Goal: Task Accomplishment & Management: Complete application form

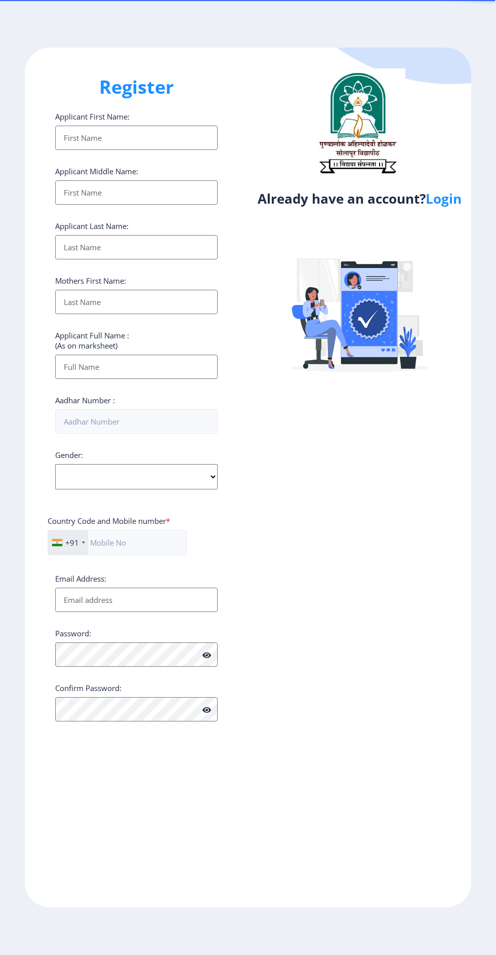
select select
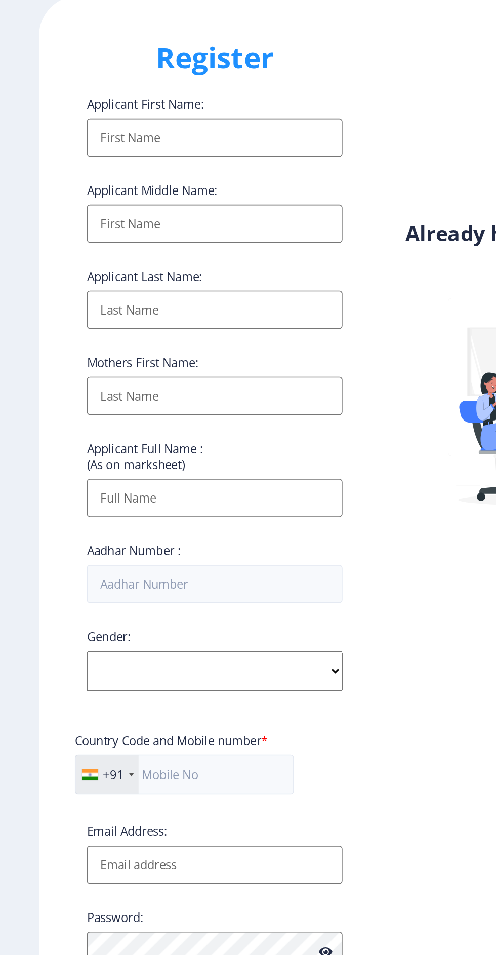
click at [168, 132] on input "Applicant First Name:" at bounding box center [136, 138] width 163 height 24
type input "Hanmant"
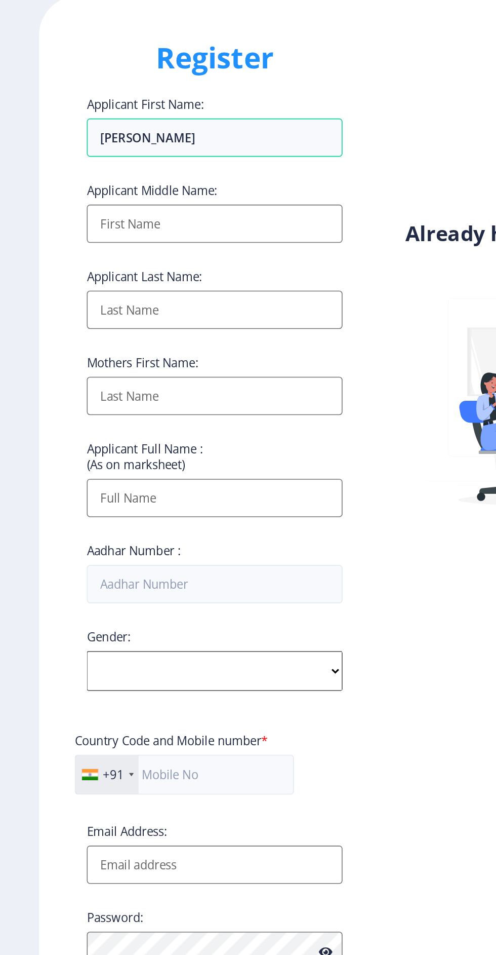
click at [163, 190] on input "Applicant First Name:" at bounding box center [136, 192] width 163 height 24
type input "Damu"
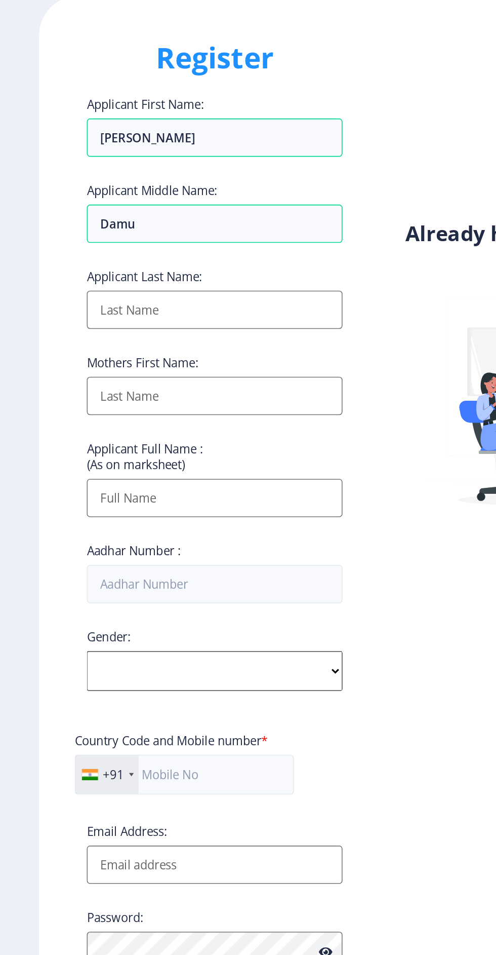
click at [166, 246] on input "Applicant First Name:" at bounding box center [136, 247] width 163 height 24
type input "Metkari"
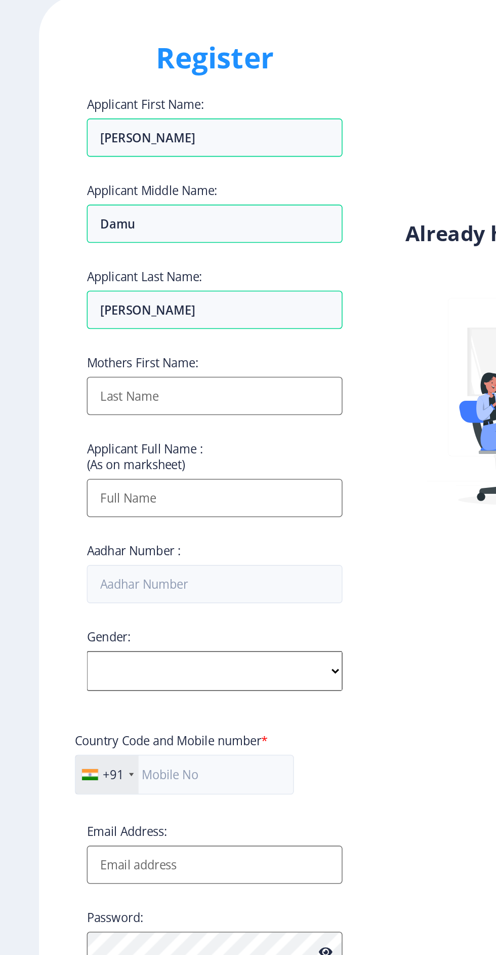
click at [167, 294] on input "Applicant First Name:" at bounding box center [136, 302] width 163 height 24
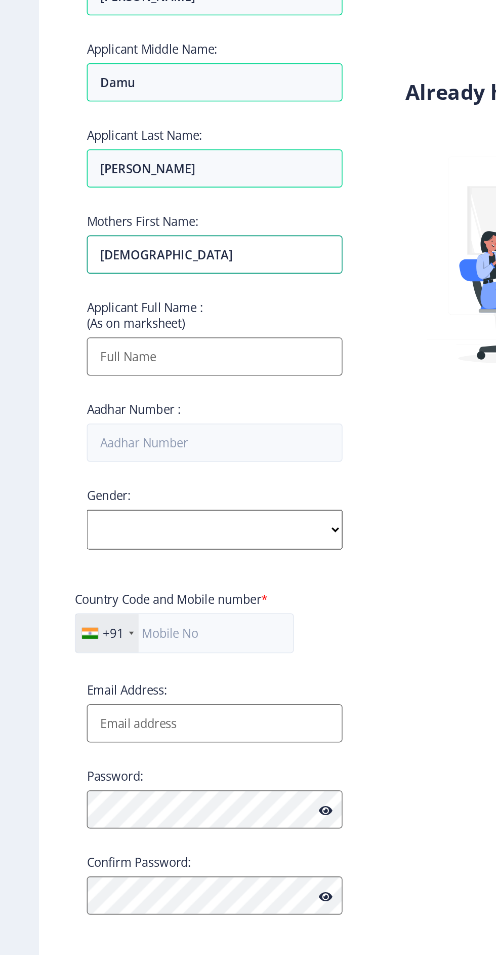
type input "Sunita"
click at [172, 361] on input "Applicant First Name:" at bounding box center [136, 367] width 163 height 24
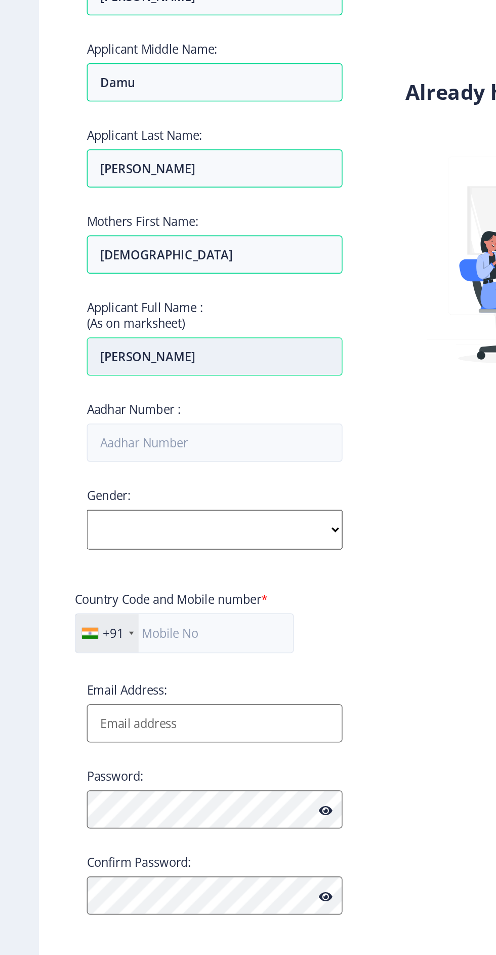
click at [162, 366] on input "Hanmant" at bounding box center [136, 367] width 163 height 24
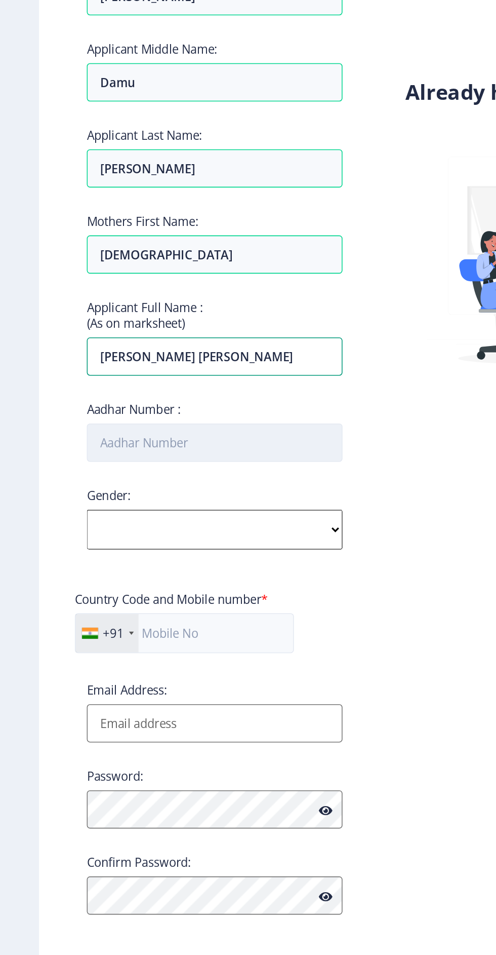
type input "Hanmant Damu Metkari"
click at [177, 414] on input "Aadhar Number :" at bounding box center [136, 421] width 163 height 24
type input "356743300639"
click at [161, 467] on select "Select Gender Male Female Other" at bounding box center [136, 476] width 163 height 25
select select "[DEMOGRAPHIC_DATA]"
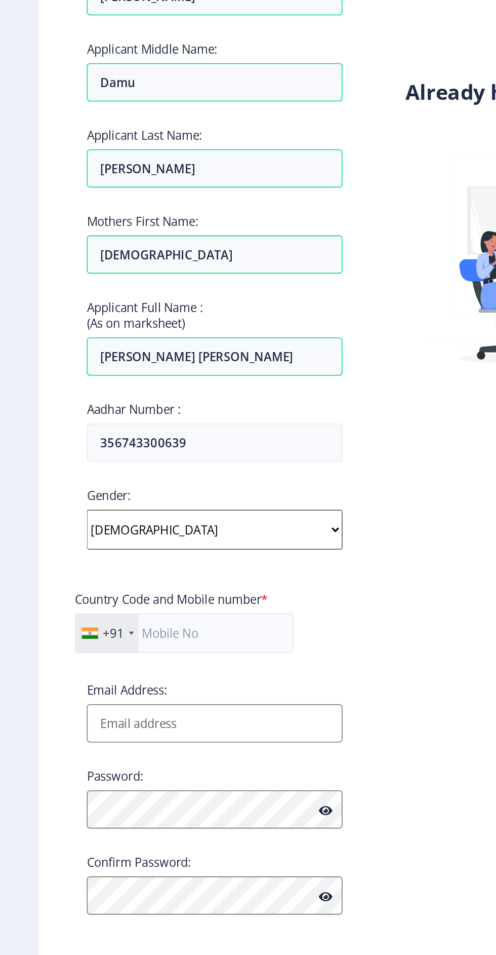
click at [55, 464] on select "Select Gender Male Female Other" at bounding box center [136, 476] width 163 height 25
click at [137, 537] on input "text" at bounding box center [117, 542] width 139 height 25
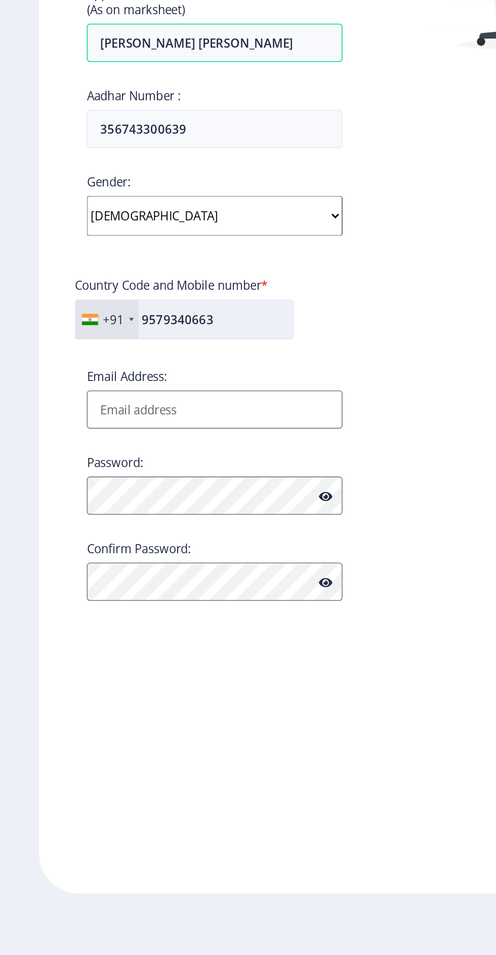
type input "9579340663"
click at [182, 594] on input "Email Address:" at bounding box center [136, 600] width 163 height 24
type input "[EMAIL_ADDRESS][DOMAIN_NAME]"
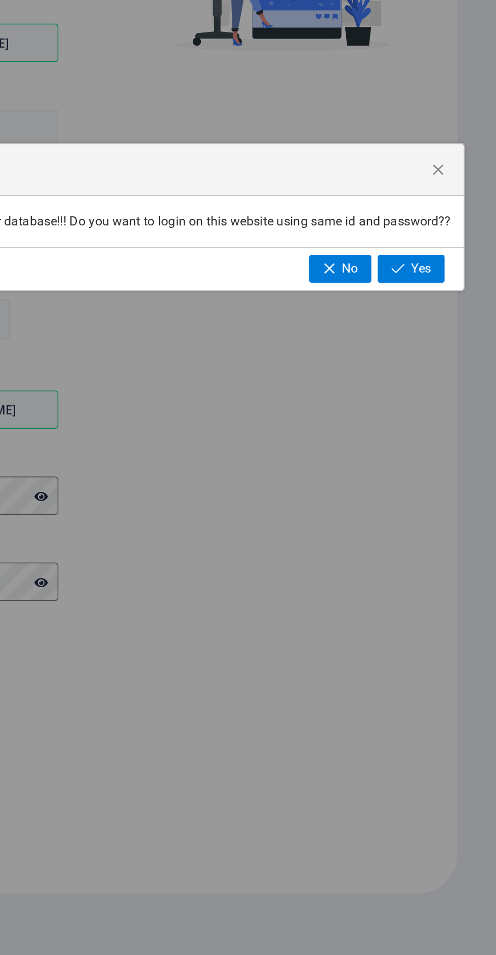
click at [338, 652] on div "Confirmation Your email id is already exists in our database!!! Do you want to …" at bounding box center [248, 477] width 496 height 955
click at [463, 448] on span "button" at bounding box center [459, 447] width 8 height 8
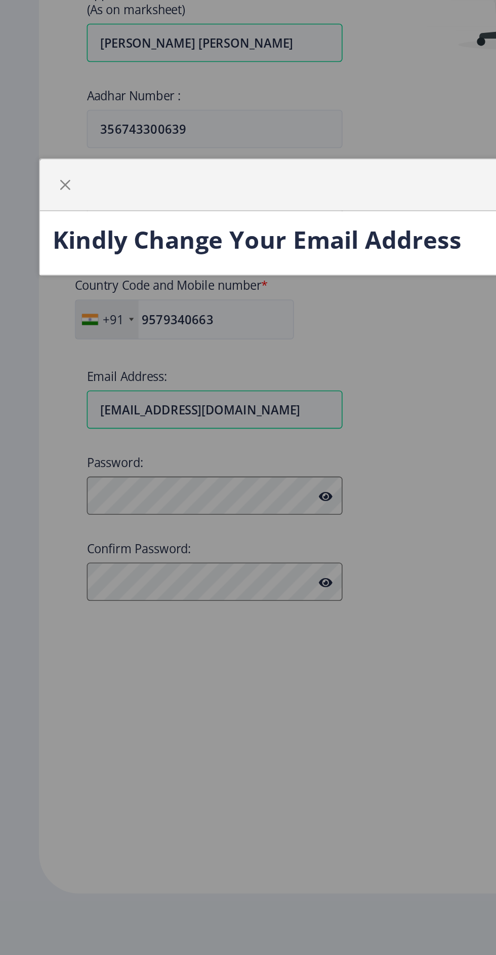
click at [255, 533] on div "Kindly Change Your Email Address" at bounding box center [248, 477] width 496 height 955
click at [253, 566] on div "Kindly Change Your Email Address" at bounding box center [248, 477] width 496 height 955
click at [248, 508] on div "Kindly Change Your Email Address" at bounding box center [248, 494] width 446 height 41
click at [256, 490] on h3 "Kindly Change Your Email Address" at bounding box center [248, 492] width 430 height 20
click at [241, 540] on div "Kindly Change Your Email Address" at bounding box center [248, 477] width 496 height 955
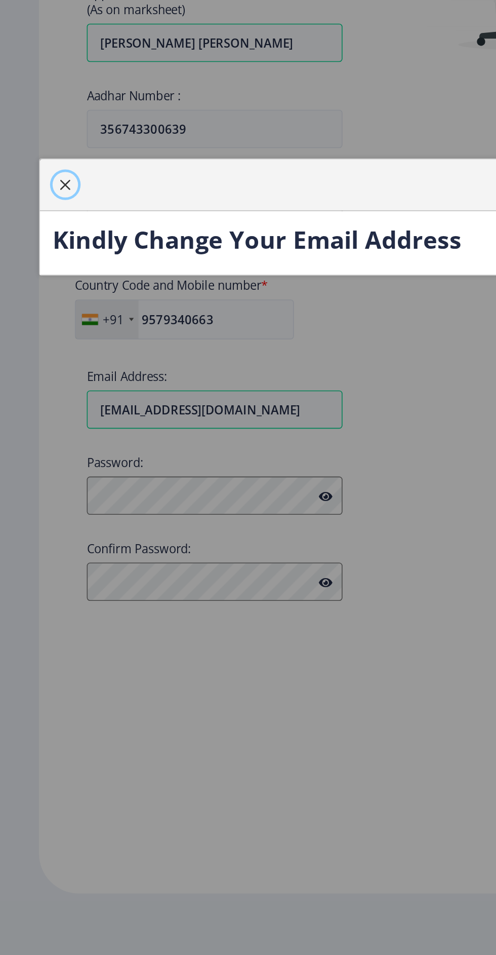
click at [38, 451] on button "button" at bounding box center [41, 457] width 16 height 16
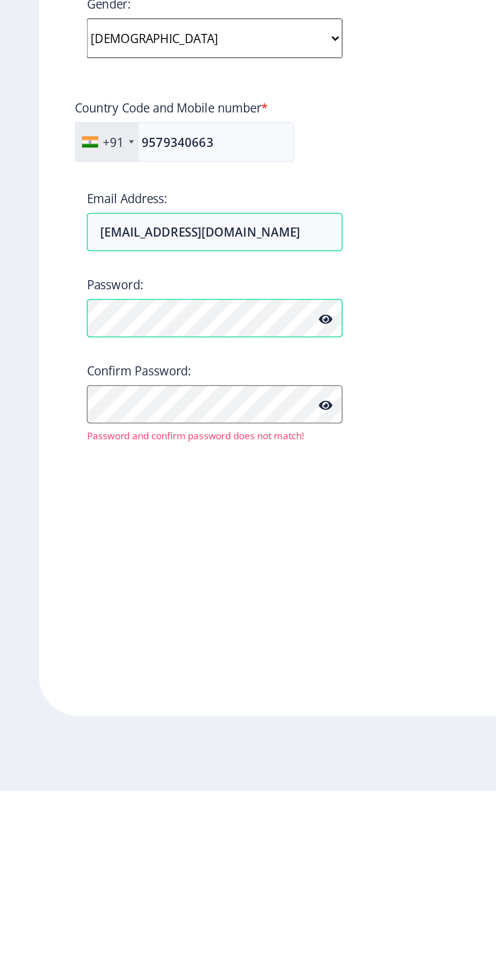
click at [203, 651] on icon at bounding box center [207, 655] width 9 height 8
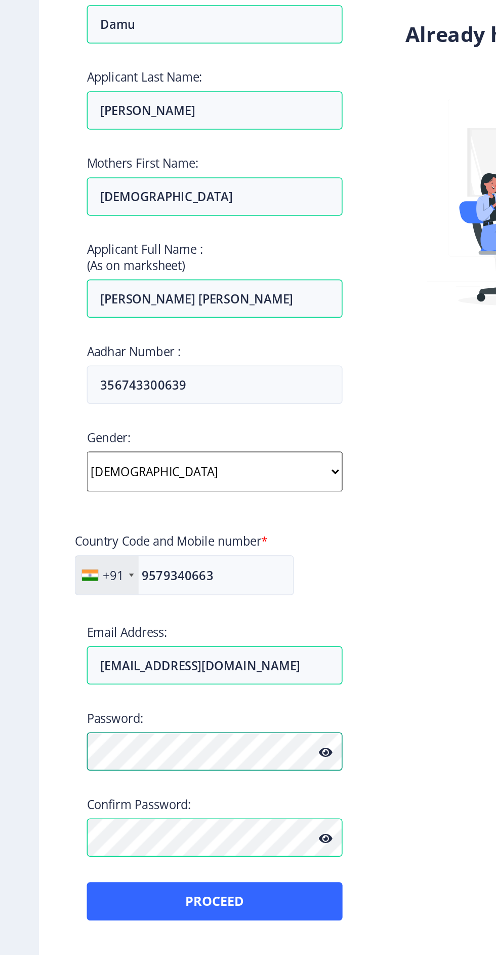
scroll to position [6, 0]
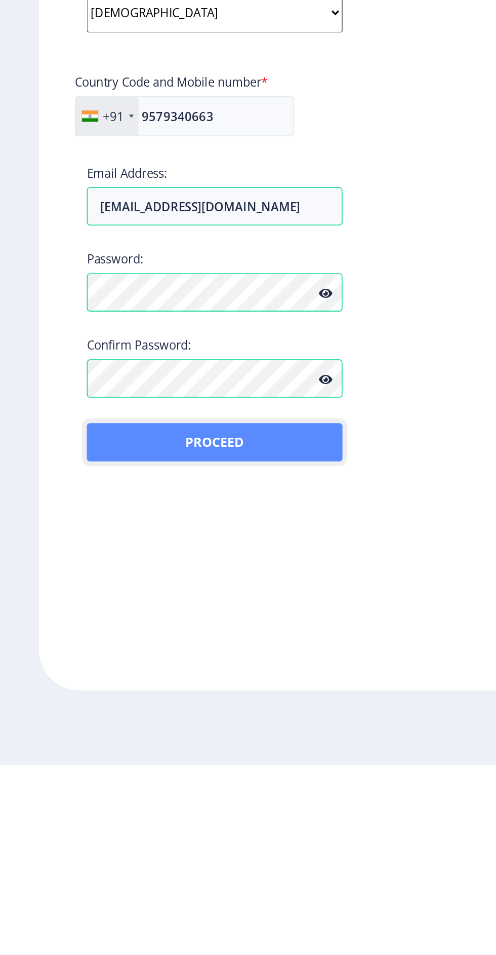
click at [170, 742] on button "Proceed" at bounding box center [136, 750] width 163 height 24
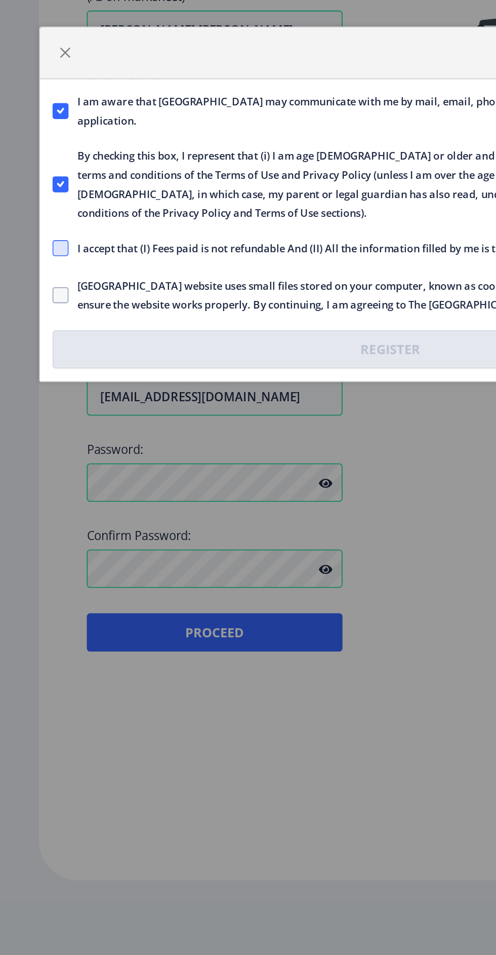
click at [34, 505] on span at bounding box center [38, 506] width 10 height 10
click at [34, 505] on input "I accept that (I) Fees paid is not refundable And (II) All the information fill…" at bounding box center [33, 505] width 1 height 1
checkbox input "true"
click at [34, 530] on span at bounding box center [38, 535] width 10 height 10
click at [34, 535] on input "Solapur University website uses small files stored on your computer, known as c…" at bounding box center [33, 535] width 1 height 1
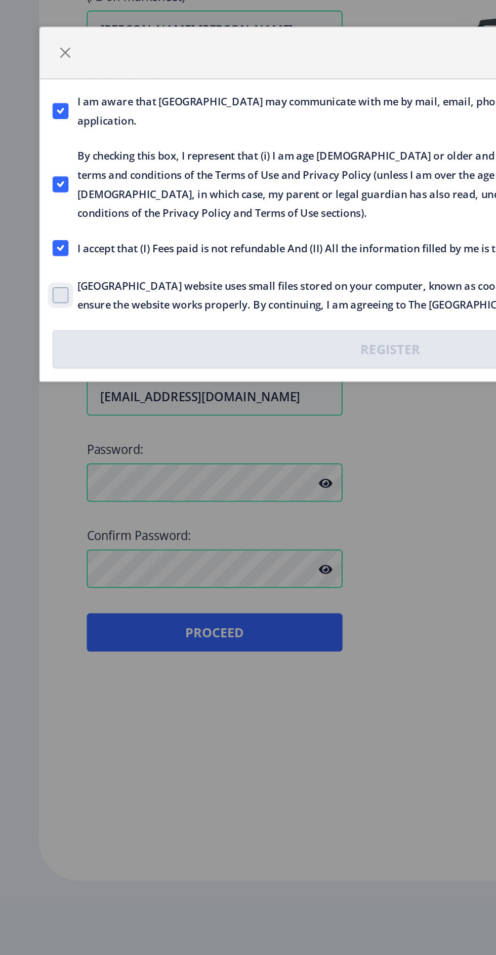
checkbox input "true"
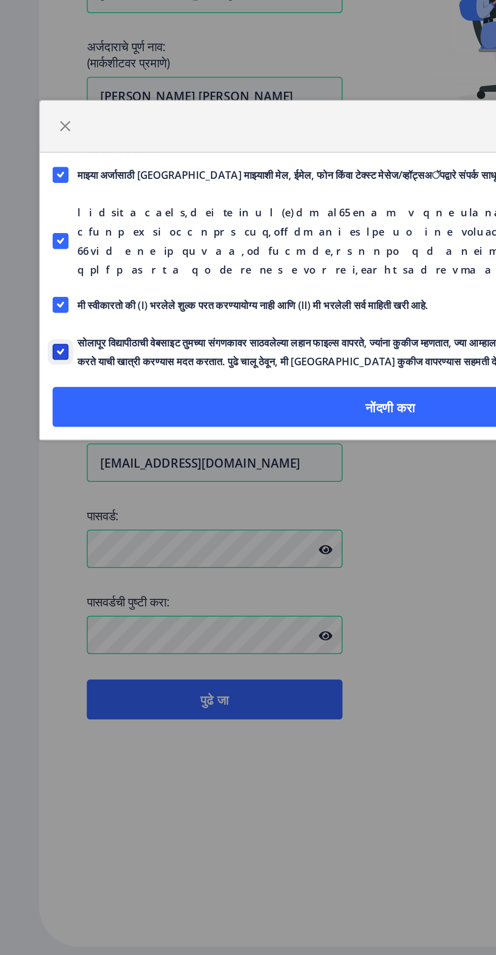
scroll to position [0, 0]
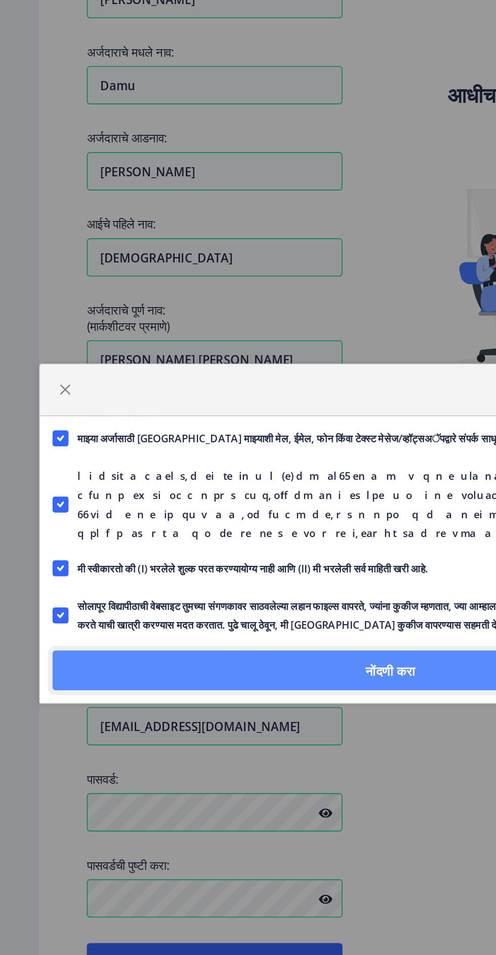
click at [248, 557] on button "नोंदणी करा" at bounding box center [248, 564] width 430 height 25
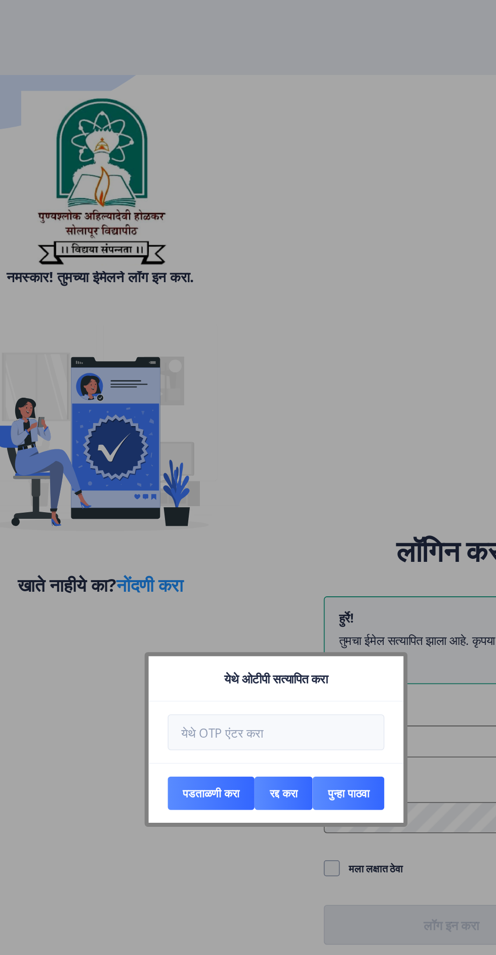
click at [323, 113] on div at bounding box center [248, 477] width 496 height 955
click at [319, 106] on div at bounding box center [248, 477] width 496 height 955
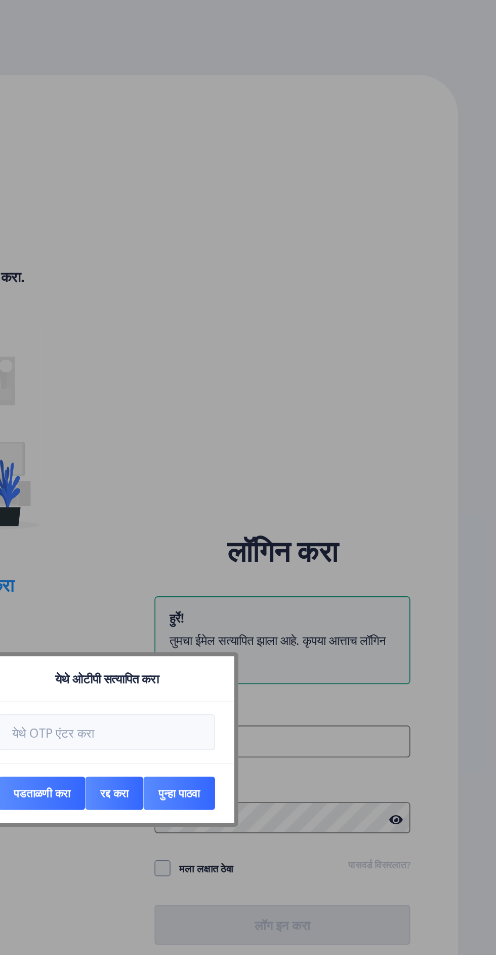
click at [383, 172] on div at bounding box center [248, 477] width 496 height 955
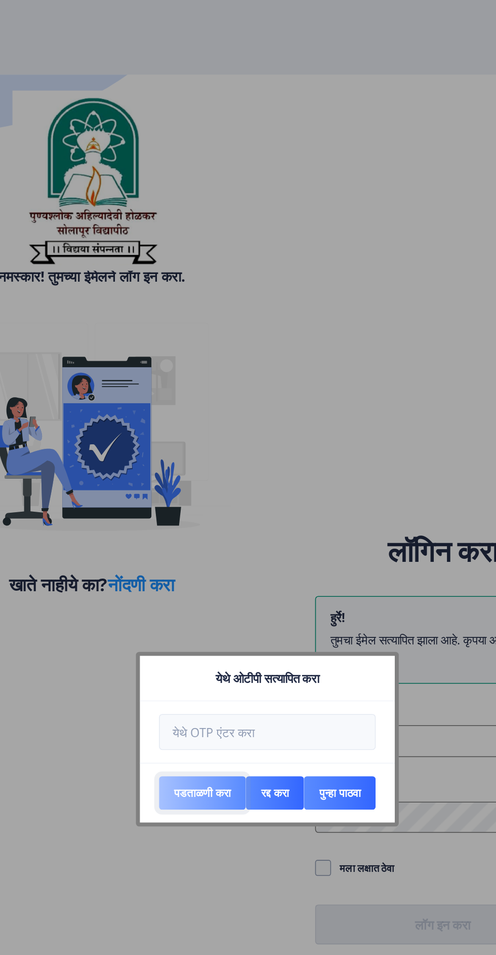
click at [201, 507] on font "पडताळणी करा" at bounding box center [207, 505] width 36 height 10
click at [307, 505] on font "पुन्हा पाठवा" at bounding box center [294, 505] width 26 height 10
click at [305, 507] on font "पुन्हा पाठवा" at bounding box center [294, 505] width 26 height 10
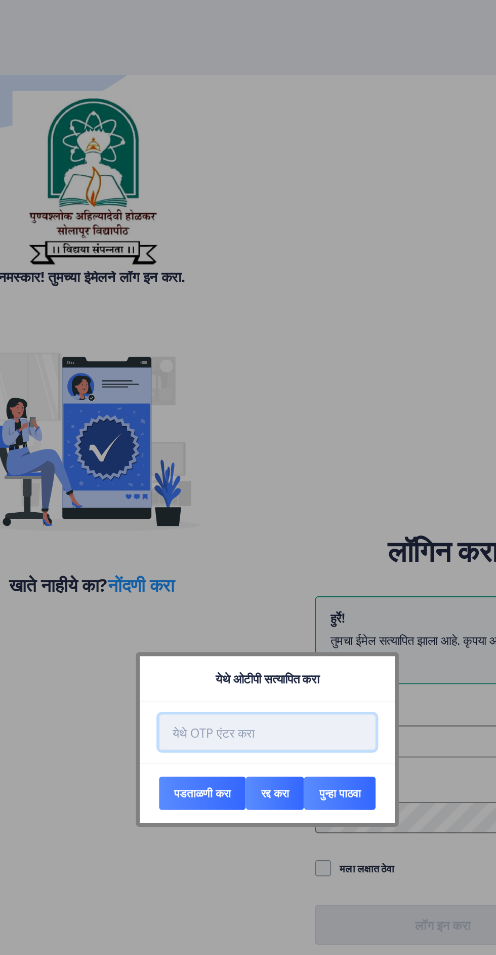
click at [265, 464] on input "number" at bounding box center [248, 465] width 138 height 23
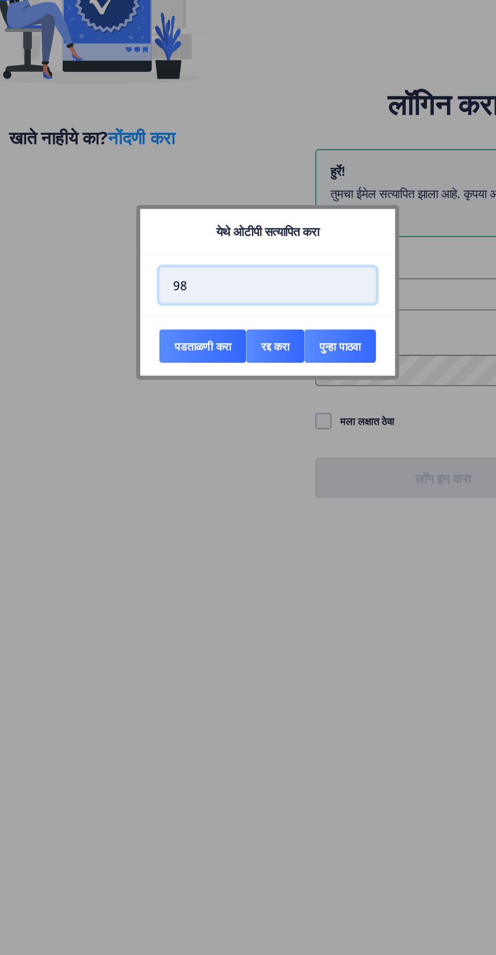
click at [263, 460] on input "98" at bounding box center [248, 465] width 138 height 23
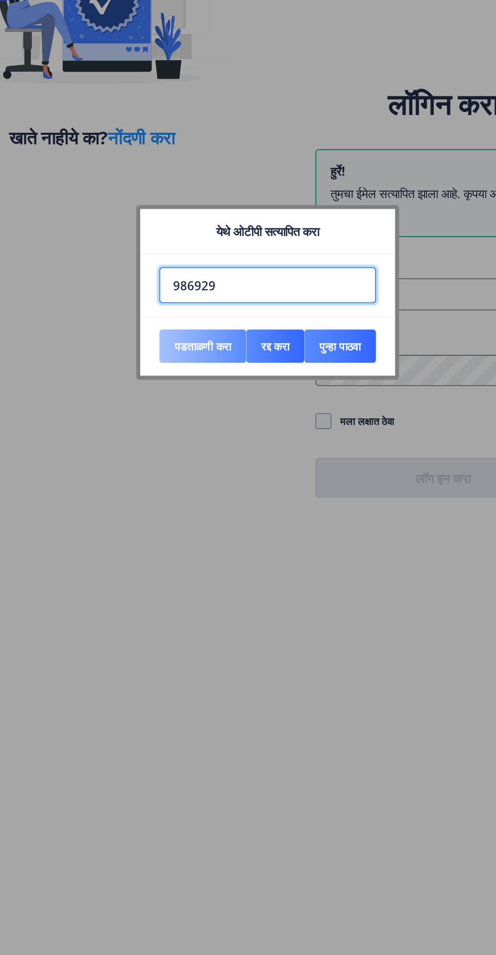
type input "986929"
click at [200, 502] on font "पडताळणी करा" at bounding box center [207, 505] width 36 height 10
click at [200, 504] on font "पडताळणी करा" at bounding box center [207, 505] width 36 height 10
click at [201, 504] on font "पडताळणी करा" at bounding box center [207, 505] width 36 height 10
click at [203, 512] on button "पडताळणी करा" at bounding box center [206, 503] width 55 height 21
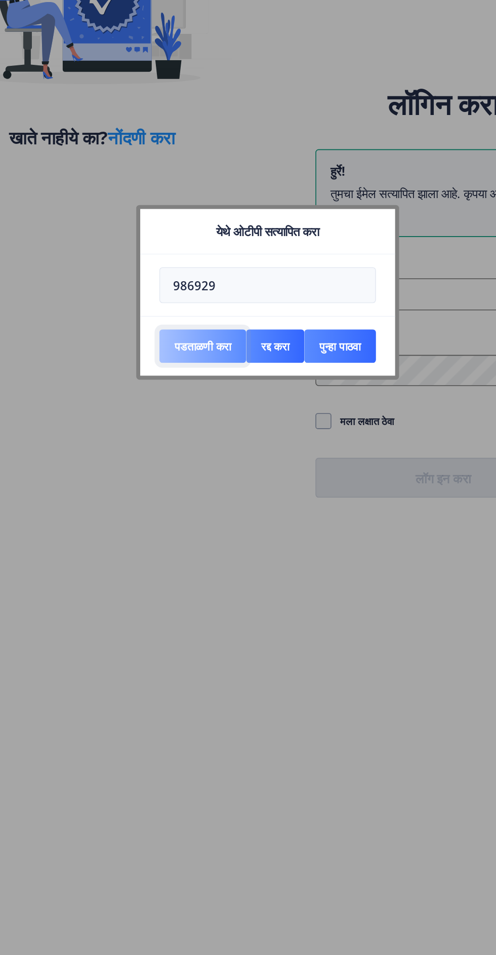
click at [210, 495] on button "पडताळणी करा" at bounding box center [206, 503] width 55 height 21
click at [209, 504] on font "पडताळणी करा" at bounding box center [207, 505] width 36 height 10
click at [195, 510] on button "पडताळणी करा" at bounding box center [206, 503] width 55 height 21
click at [194, 508] on font "पडताळणी करा" at bounding box center [207, 505] width 36 height 10
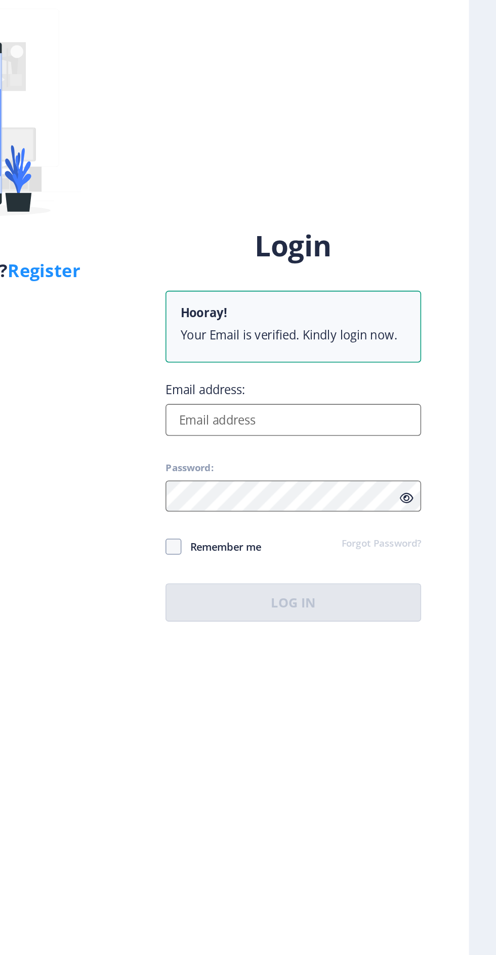
click at [389, 477] on input "Email address:" at bounding box center [360, 466] width 163 height 20
type input "metkarihd@gmail.com"
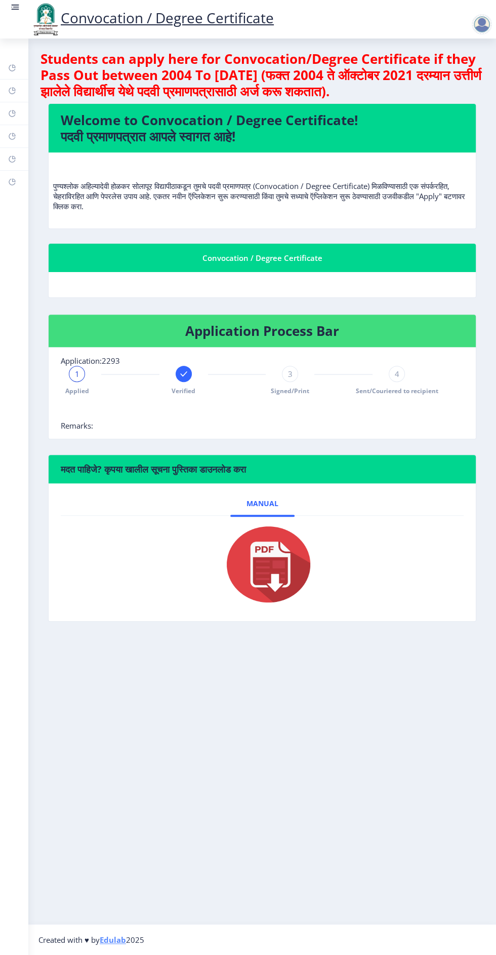
click at [485, 28] on div at bounding box center [482, 24] width 20 height 20
click at [458, 79] on span "Log out" at bounding box center [456, 79] width 65 height 12
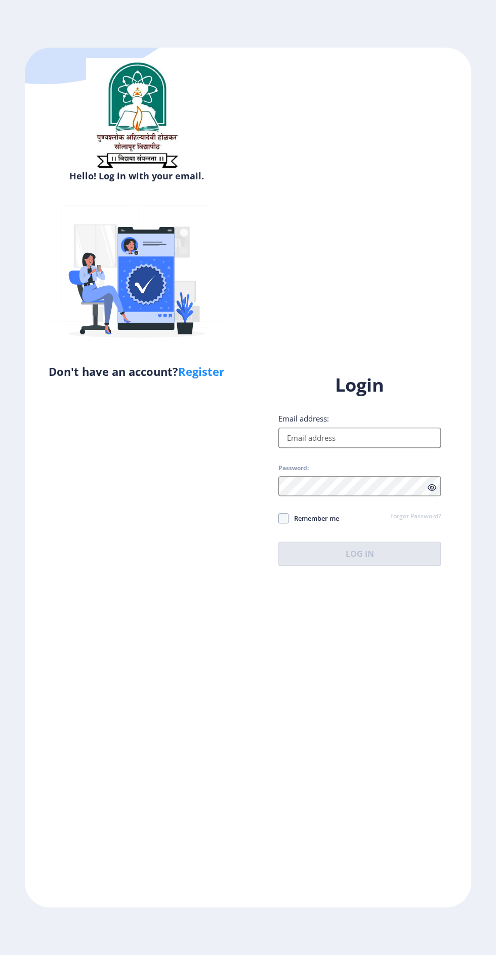
click at [372, 448] on input "Email address:" at bounding box center [360, 438] width 163 height 20
type input "metkarihd@gmail.com"
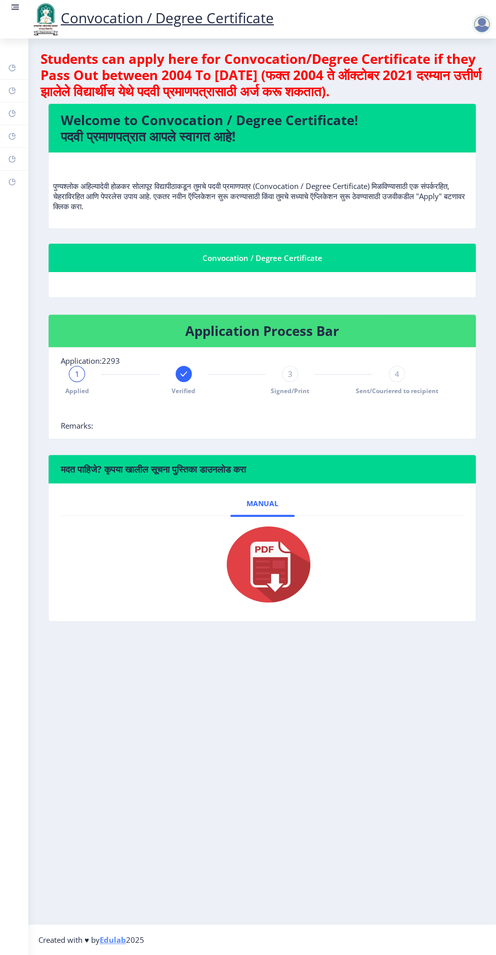
click at [475, 27] on div at bounding box center [482, 24] width 20 height 20
click at [481, 43] on link "Change Password" at bounding box center [455, 54] width 81 height 24
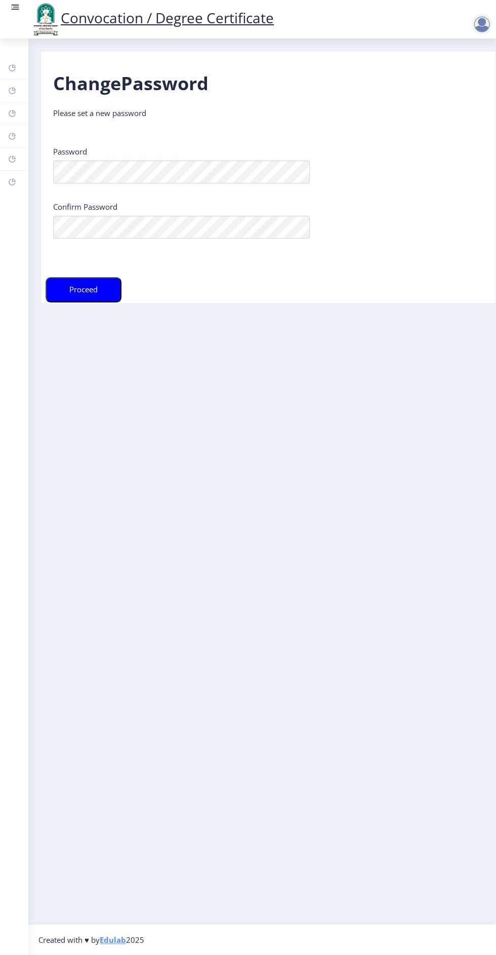
click at [486, 20] on div at bounding box center [482, 24] width 20 height 20
click at [475, 80] on span "Log out" at bounding box center [456, 79] width 65 height 12
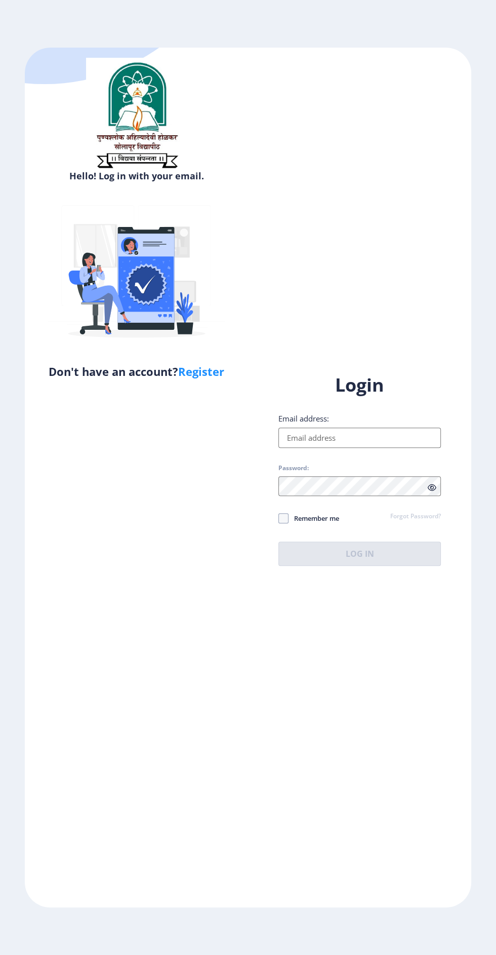
click at [391, 448] on input "Email address:" at bounding box center [360, 438] width 163 height 20
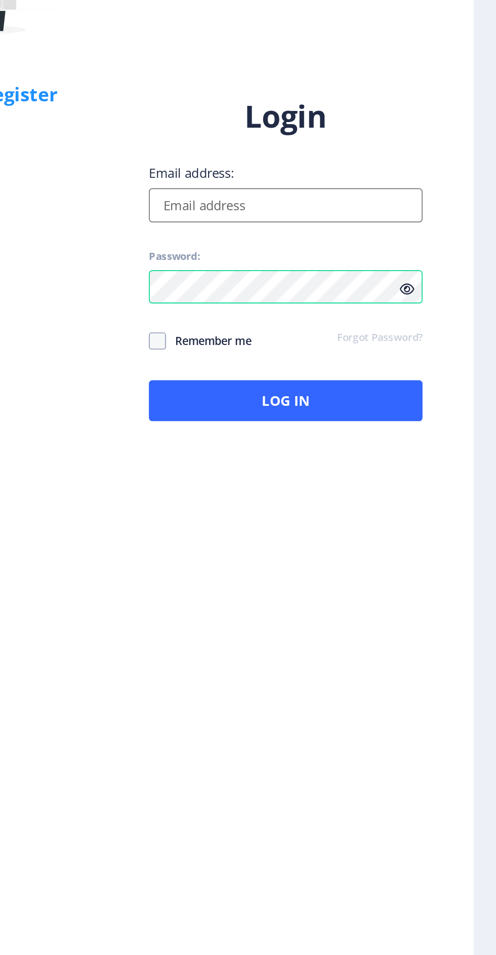
click at [379, 448] on input "Email address:" at bounding box center [360, 438] width 163 height 20
type input "[EMAIL_ADDRESS][DOMAIN_NAME]"
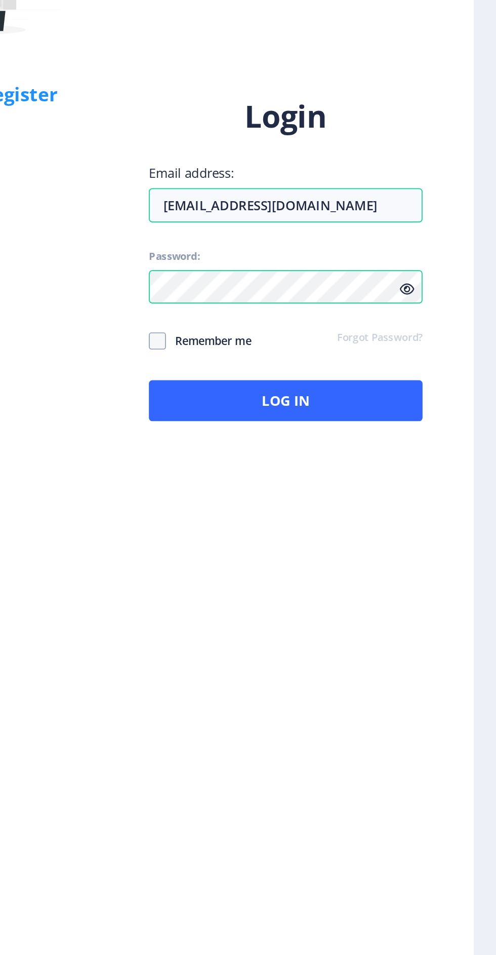
click at [432, 491] on icon at bounding box center [432, 488] width 9 height 8
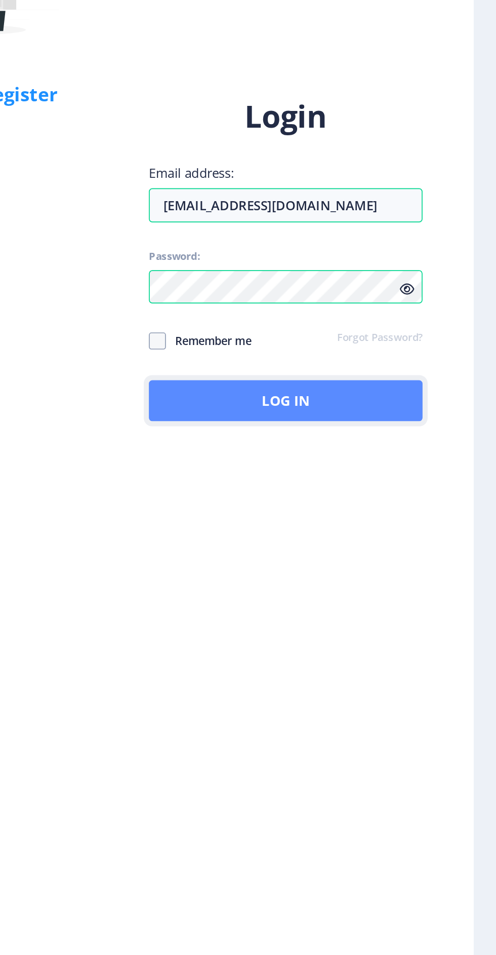
click at [379, 566] on button "Log In" at bounding box center [360, 554] width 163 height 24
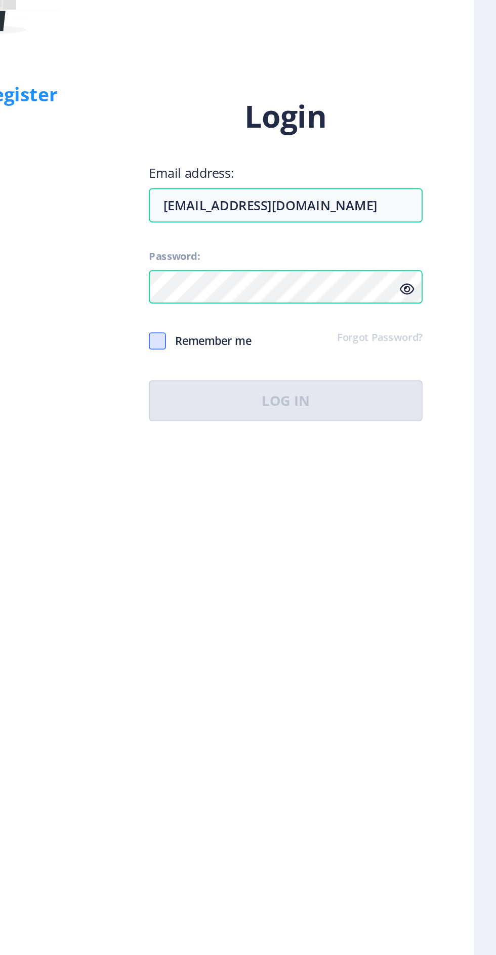
click at [285, 523] on span at bounding box center [284, 518] width 10 height 10
click at [279, 519] on input "Remember me" at bounding box center [279, 518] width 1 height 1
checkbox input "true"
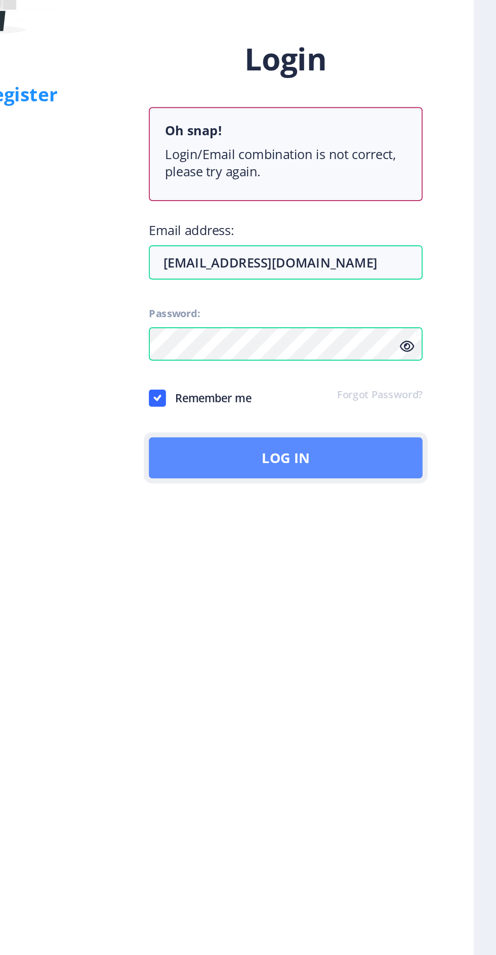
click at [394, 600] on button "Log In" at bounding box center [360, 588] width 163 height 24
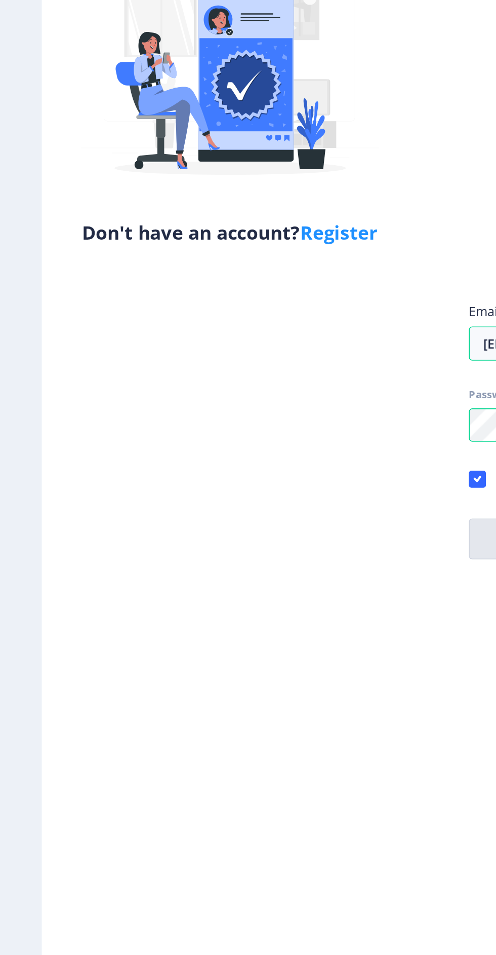
scroll to position [26, 0]
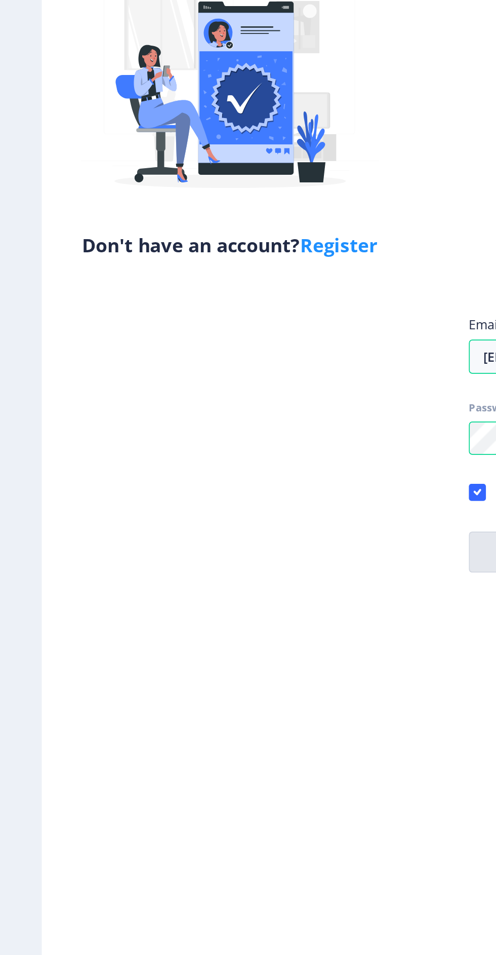
click at [208, 364] on link "Register" at bounding box center [201, 371] width 46 height 15
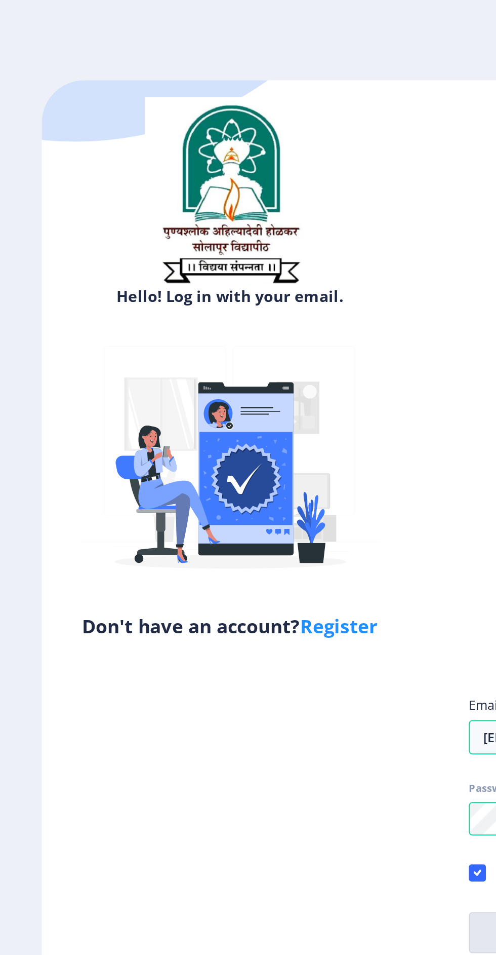
select select
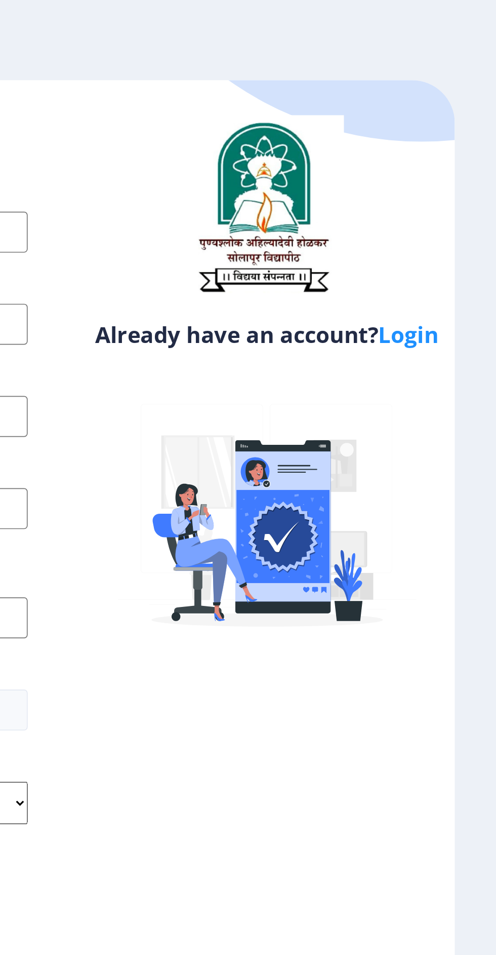
click at [444, 203] on link "Login" at bounding box center [444, 198] width 36 height 18
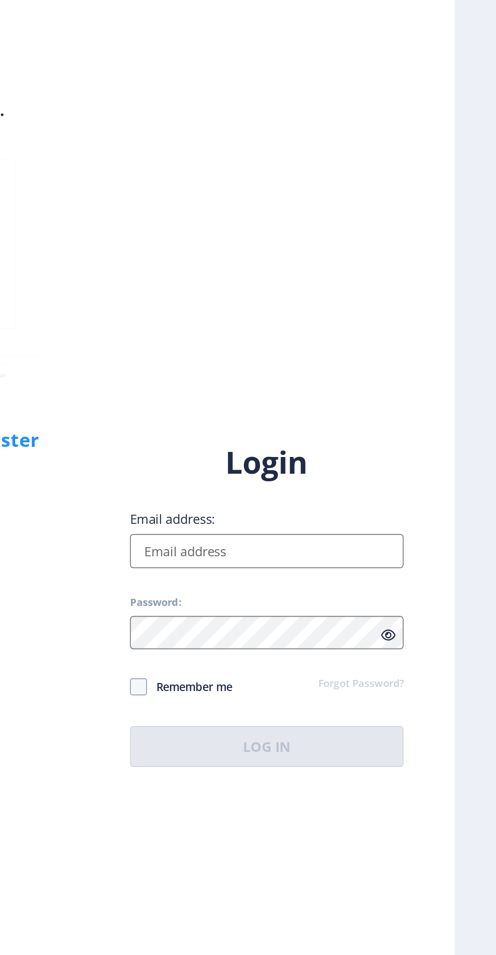
click at [392, 448] on input "Email address:" at bounding box center [360, 438] width 163 height 20
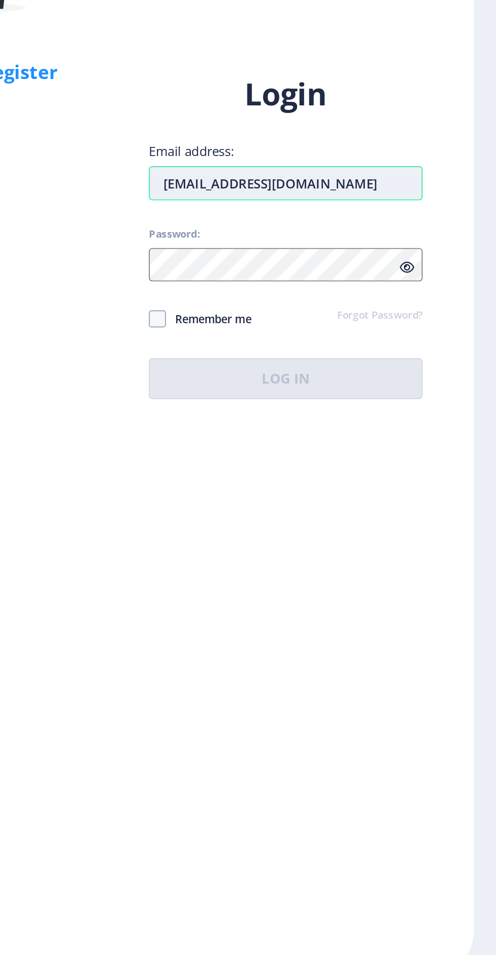
type input "[EMAIL_ADDRESS][DOMAIN_NAME]"
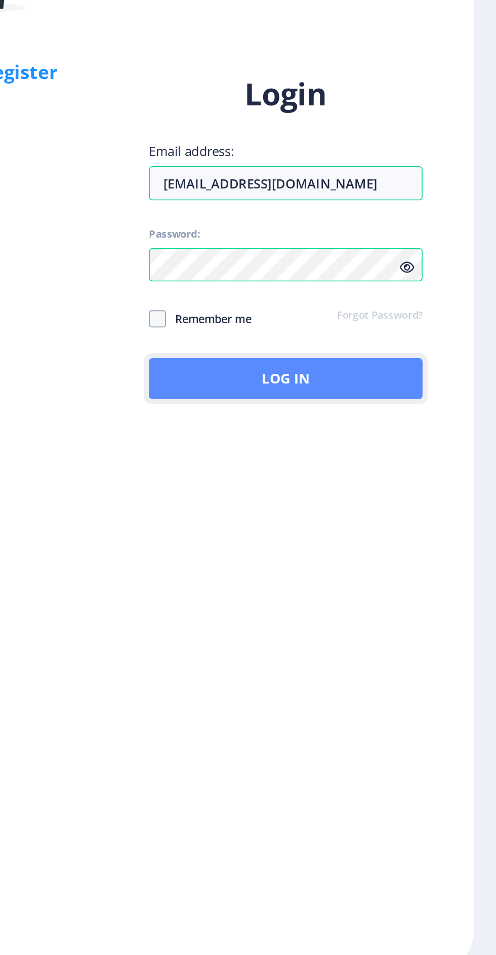
click at [388, 566] on button "Log In" at bounding box center [360, 554] width 163 height 24
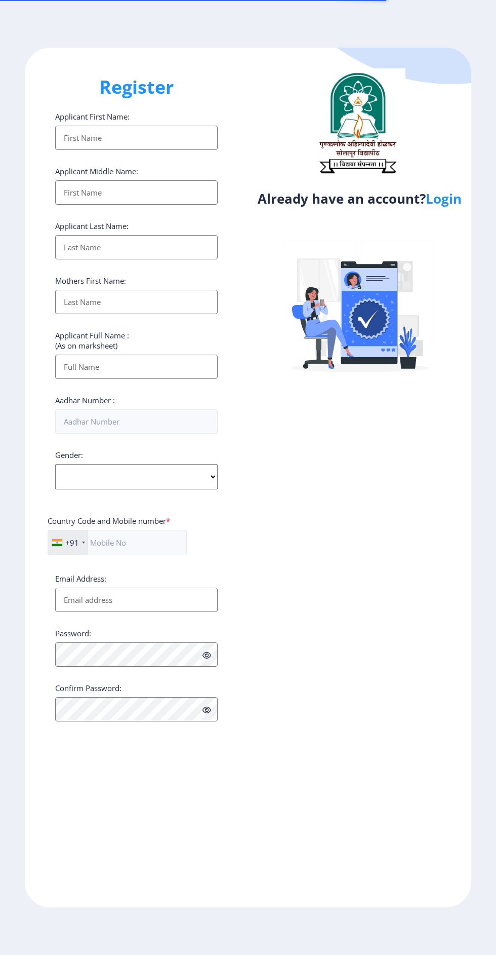
select select
click at [157, 130] on input "Applicant First Name:" at bounding box center [136, 138] width 163 height 24
type input "[PERSON_NAME]"
click at [155, 192] on input "Applicant First Name:" at bounding box center [136, 192] width 163 height 24
type input "D"
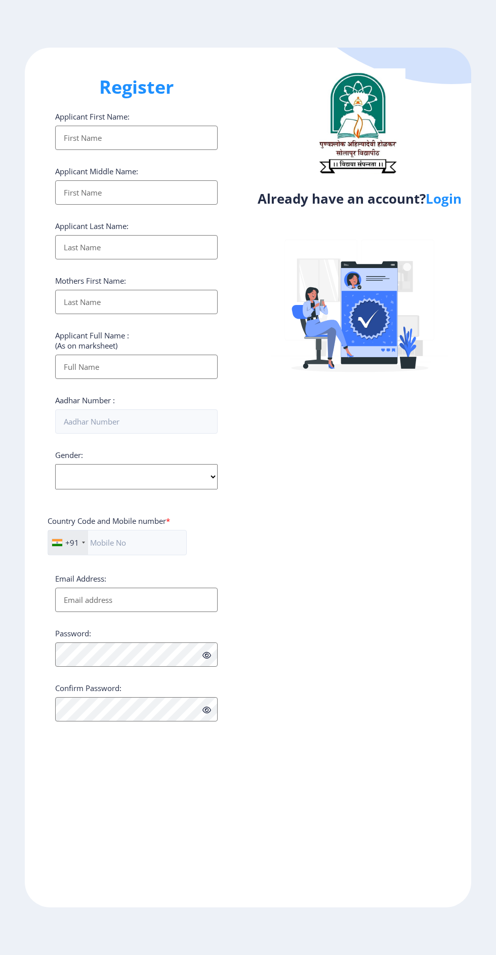
select select
click at [163, 142] on input "Applicant First Name:" at bounding box center [136, 138] width 163 height 24
type input "[PERSON_NAME]"
click at [169, 195] on input "Applicant First Name:" at bounding box center [136, 192] width 163 height 24
type input "Damu"
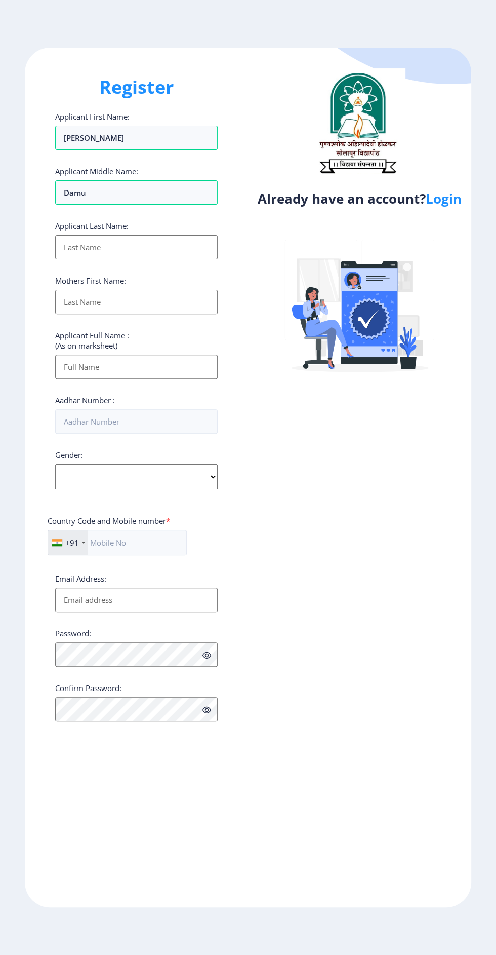
click at [166, 249] on input "Applicant First Name:" at bounding box center [136, 247] width 163 height 24
type input "[PERSON_NAME]"
click at [168, 310] on input "Applicant First Name:" at bounding box center [136, 302] width 163 height 24
type input "Sunita"
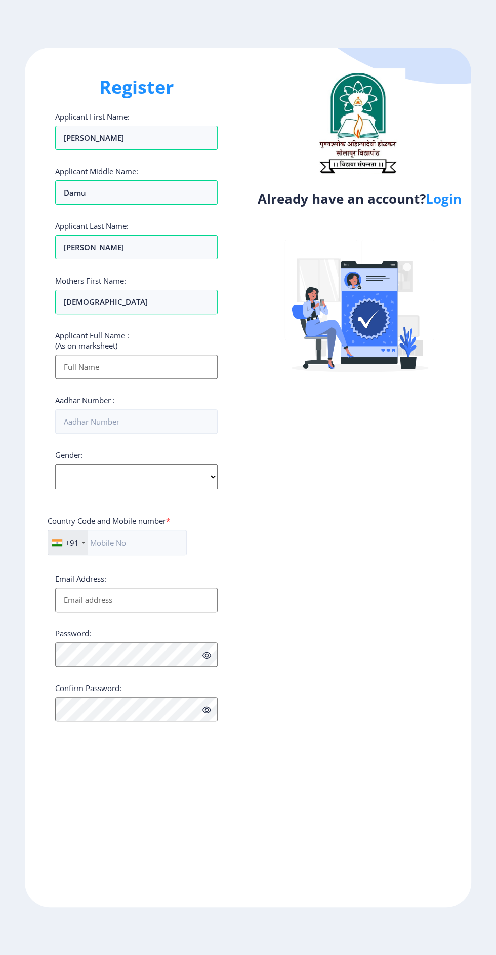
click at [170, 372] on input "Applicant First Name:" at bounding box center [136, 367] width 163 height 24
click at [166, 368] on input "[PERSON_NAME]" at bounding box center [136, 367] width 163 height 24
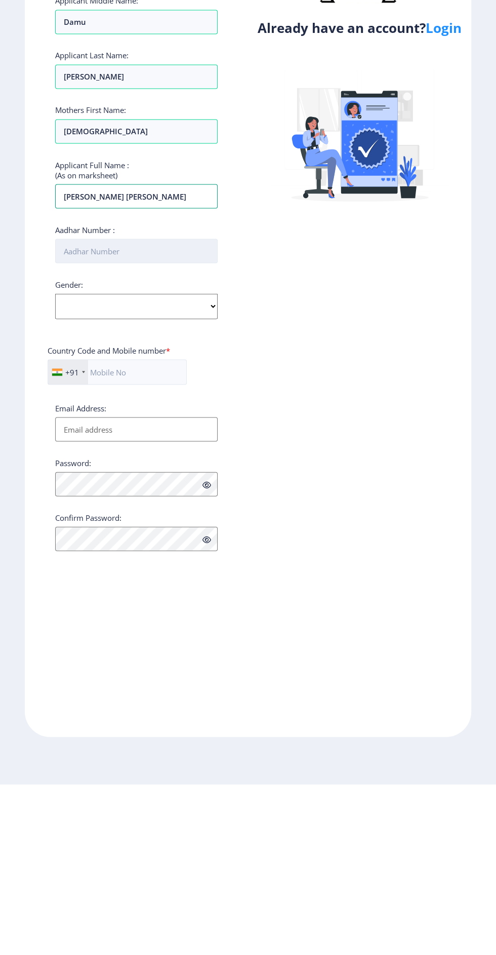
type input "Hanmant Damu Metkari"
click at [174, 412] on input "Aadhar Number :" at bounding box center [136, 421] width 163 height 24
type input "356743300639"
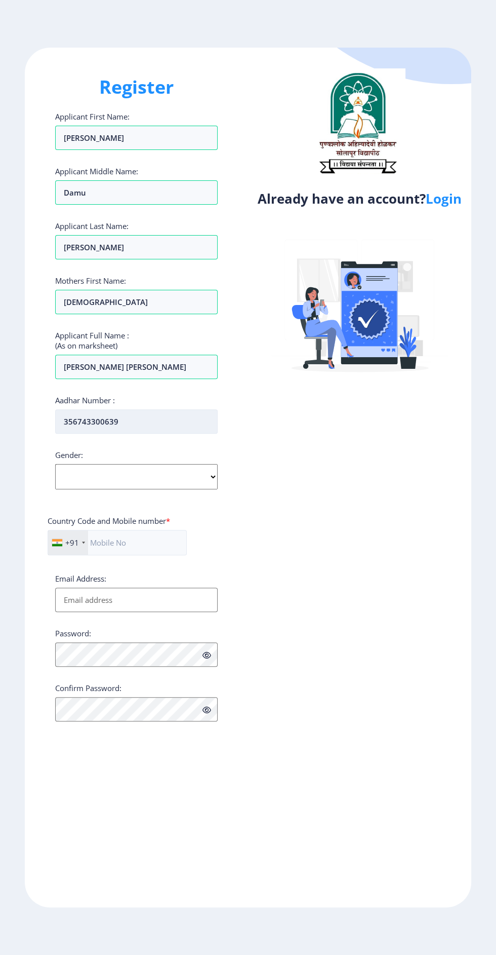
scroll to position [64, 0]
click at [174, 464] on select "Select Gender Male Female Other" at bounding box center [136, 476] width 163 height 25
select select "[DEMOGRAPHIC_DATA]"
click at [55, 464] on select "Select Gender Male Female Other" at bounding box center [136, 476] width 163 height 25
click at [132, 530] on input "text" at bounding box center [117, 542] width 139 height 25
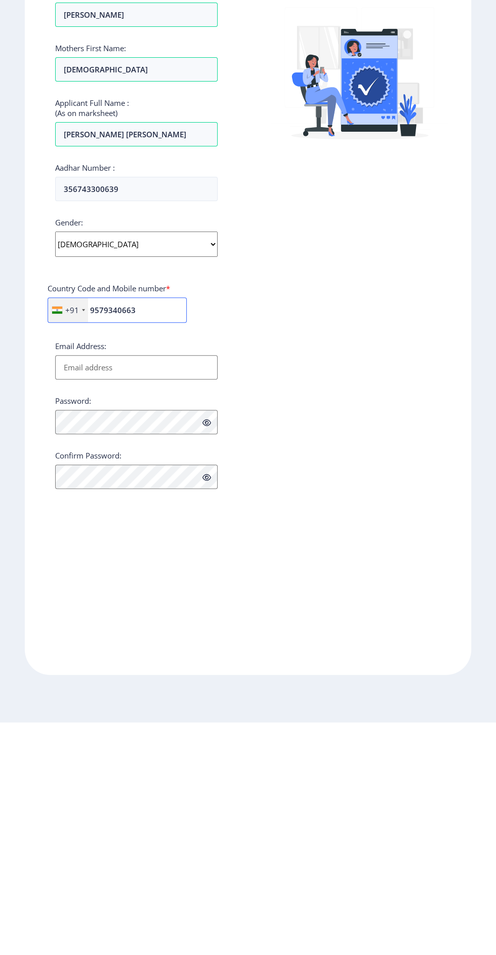
type input "9579340663"
click at [163, 588] on input "Email Address:" at bounding box center [136, 600] width 163 height 24
type input "[EMAIL_ADDRESS][DOMAIN_NAME]"
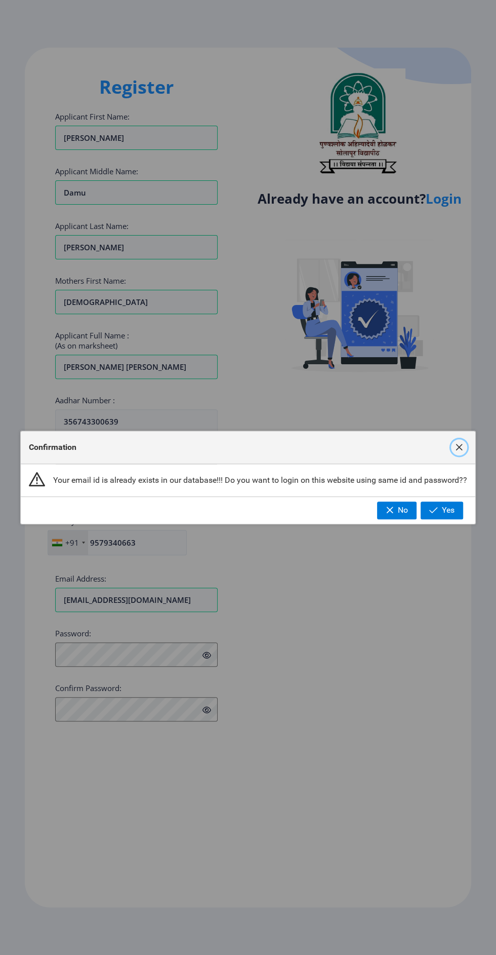
click at [459, 447] on span "button" at bounding box center [459, 447] width 8 height 8
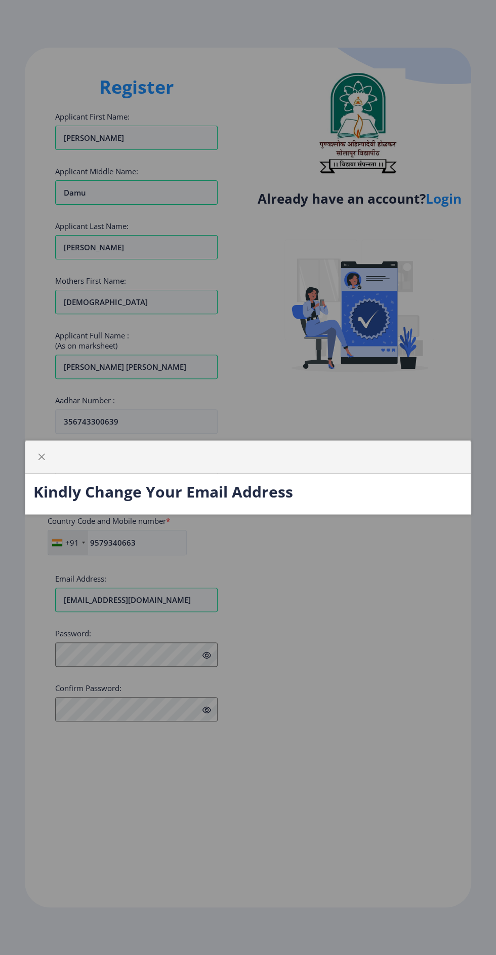
click at [400, 563] on div "Kindly Change Your Email Address" at bounding box center [248, 477] width 496 height 955
click at [390, 585] on div "Kindly Change Your Email Address" at bounding box center [248, 477] width 496 height 955
click at [48, 459] on button "button" at bounding box center [41, 457] width 16 height 16
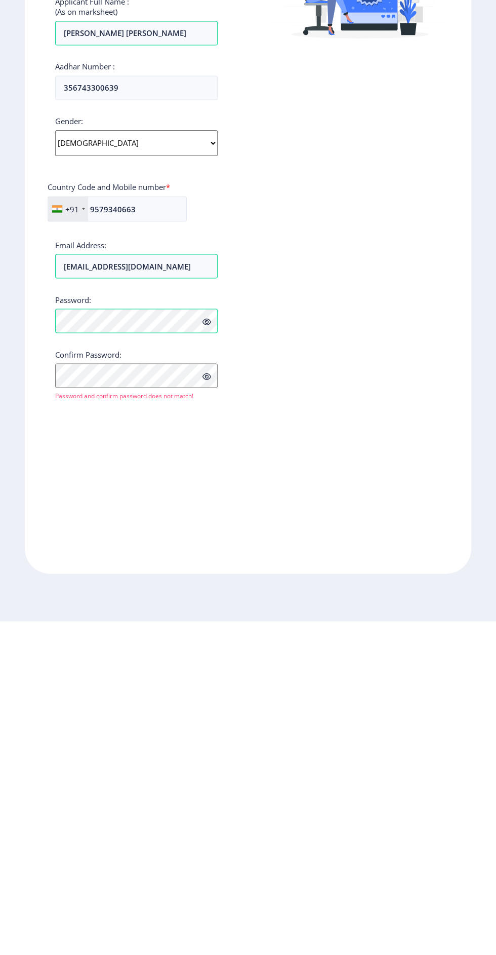
click at [203, 651] on icon at bounding box center [207, 655] width 9 height 8
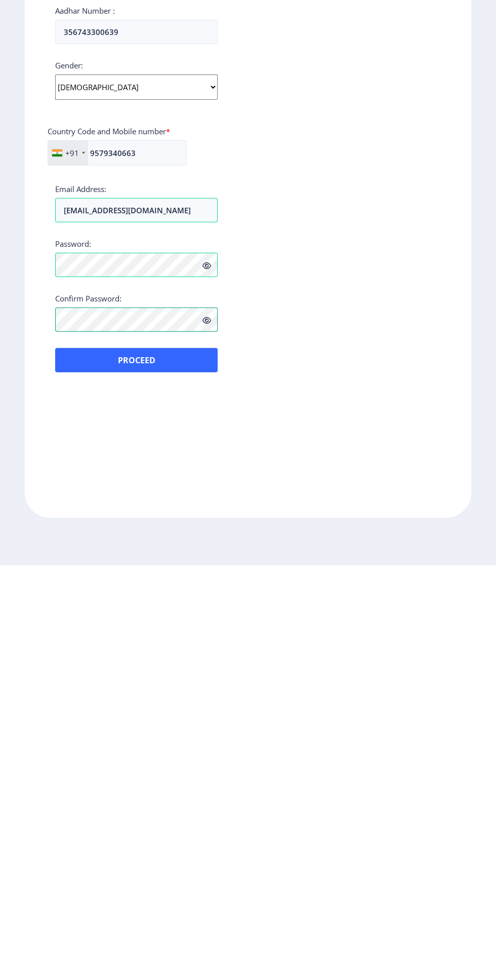
scroll to position [39, 0]
click at [136, 738] on button "Proceed" at bounding box center [136, 750] width 163 height 24
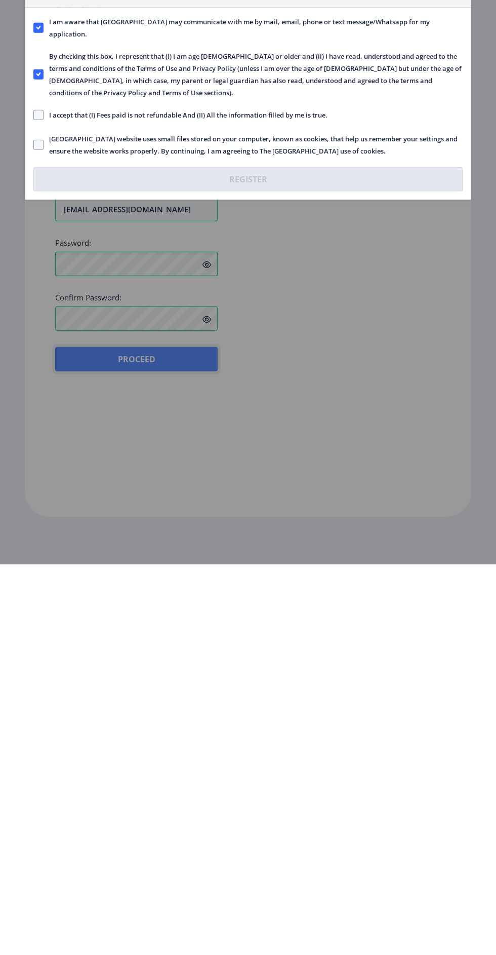
scroll to position [39, 0]
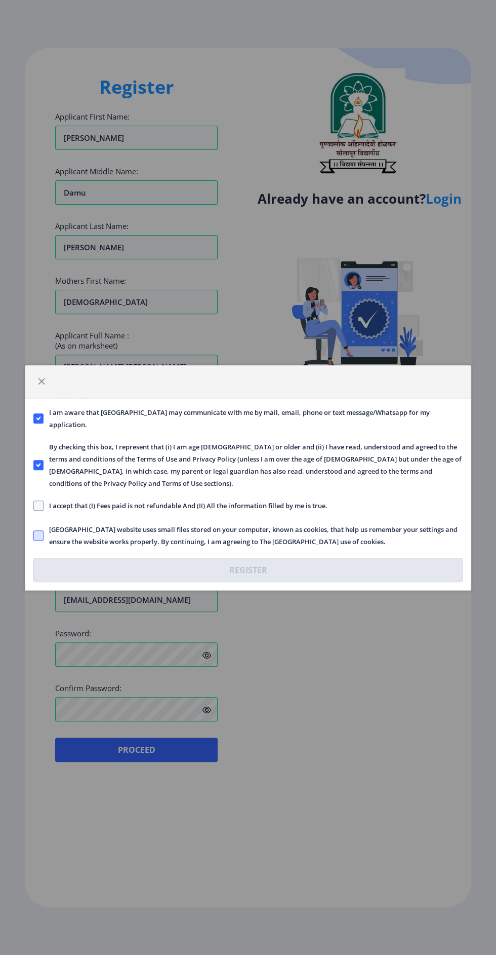
click at [38, 532] on span at bounding box center [38, 535] width 10 height 10
click at [34, 535] on input "Solapur University website uses small files stored on your computer, known as c…" at bounding box center [33, 535] width 1 height 1
checkbox input "true"
click at [41, 506] on span at bounding box center [38, 506] width 10 height 10
click at [34, 506] on input "I accept that (I) Fees paid is not refundable And (II) All the information fill…" at bounding box center [33, 505] width 1 height 1
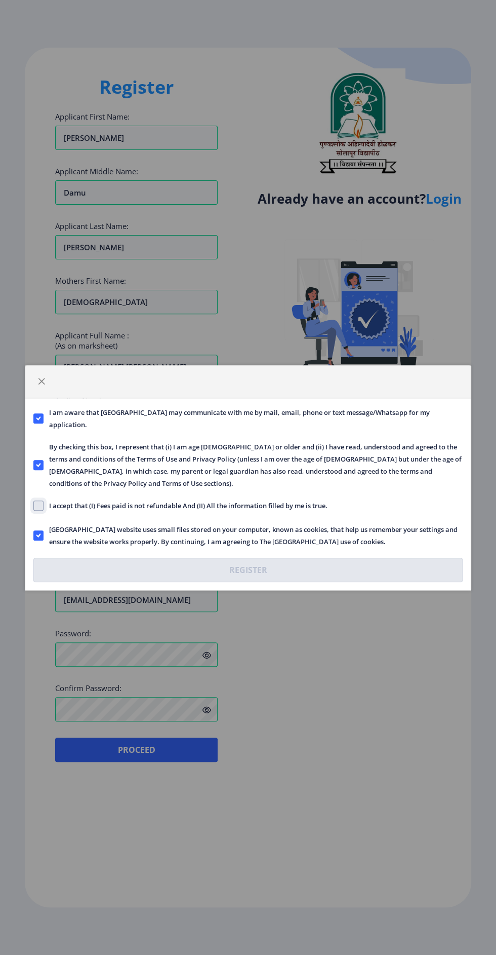
checkbox input "true"
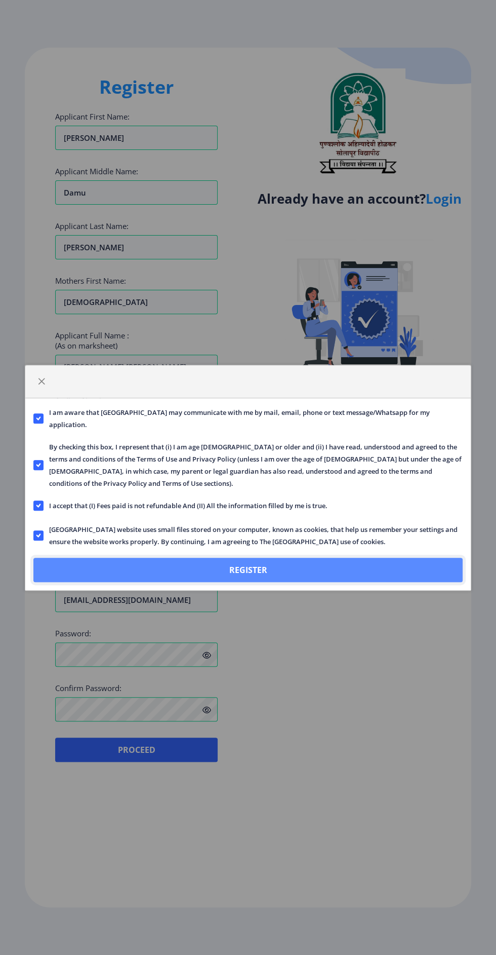
click at [270, 573] on button "Register" at bounding box center [248, 570] width 430 height 24
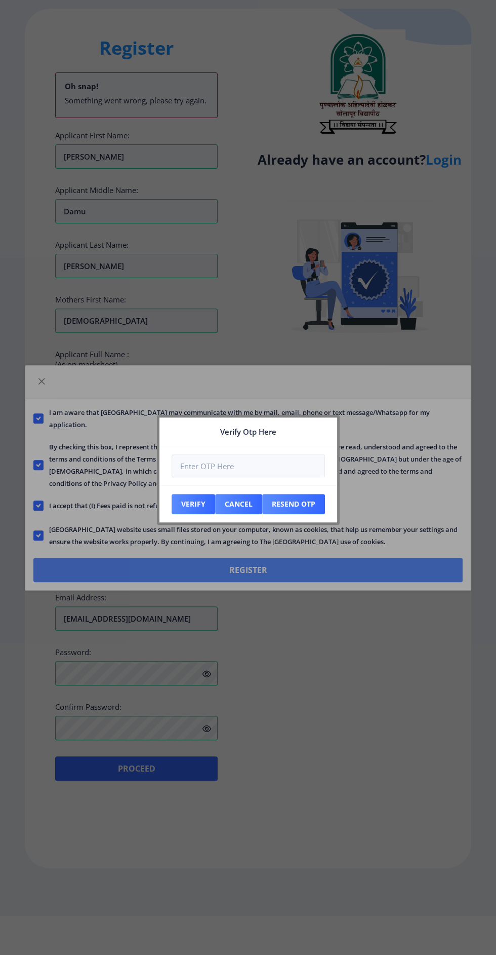
scroll to position [0, 0]
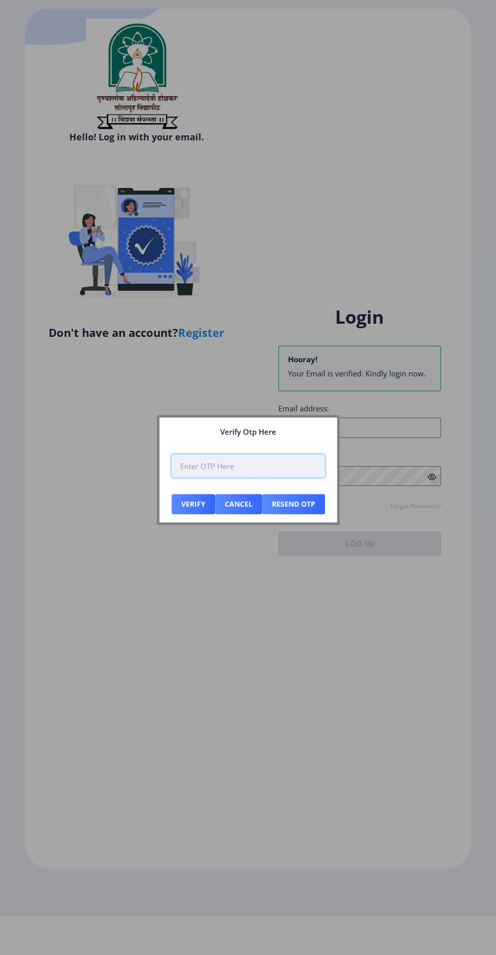
click at [267, 466] on input "number" at bounding box center [249, 465] width 154 height 23
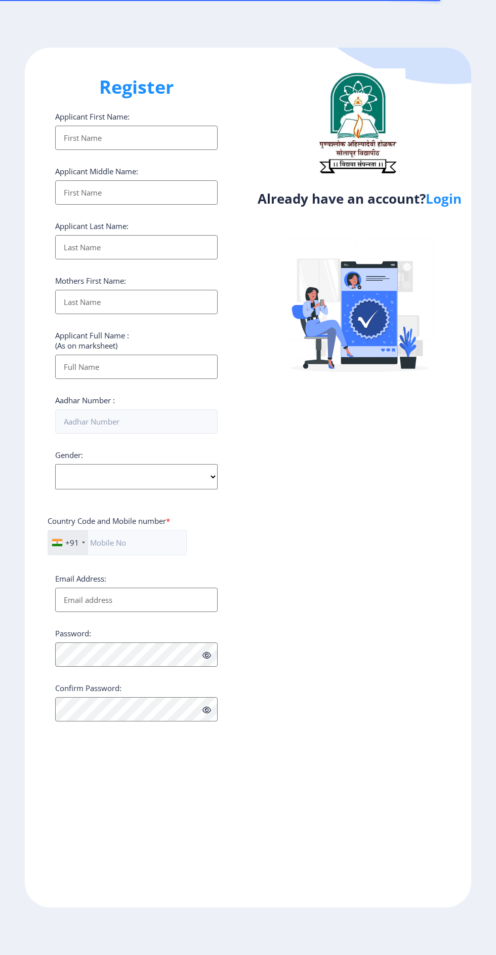
select select
click at [455, 206] on link "Login" at bounding box center [444, 198] width 36 height 18
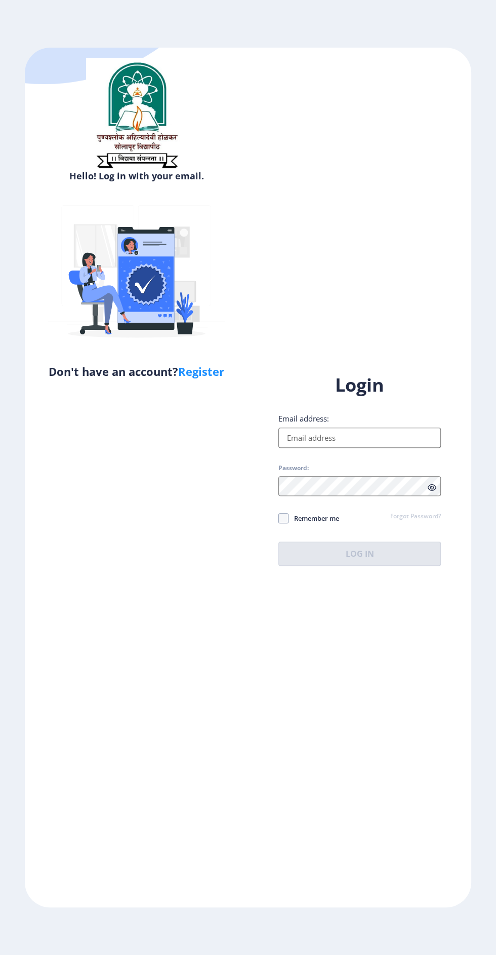
click at [379, 448] on input "Email address:" at bounding box center [360, 438] width 163 height 20
type input "[EMAIL_ADDRESS][DOMAIN_NAME]"
click at [285, 523] on span at bounding box center [284, 518] width 10 height 10
click at [279, 519] on input "Remember me" at bounding box center [279, 518] width 1 height 1
checkbox input "true"
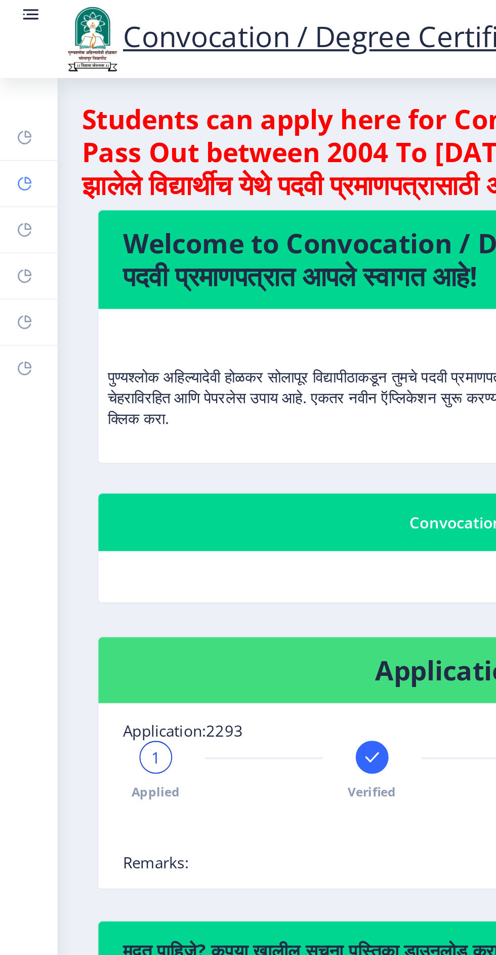
click at [15, 88] on rect at bounding box center [12, 91] width 8 height 8
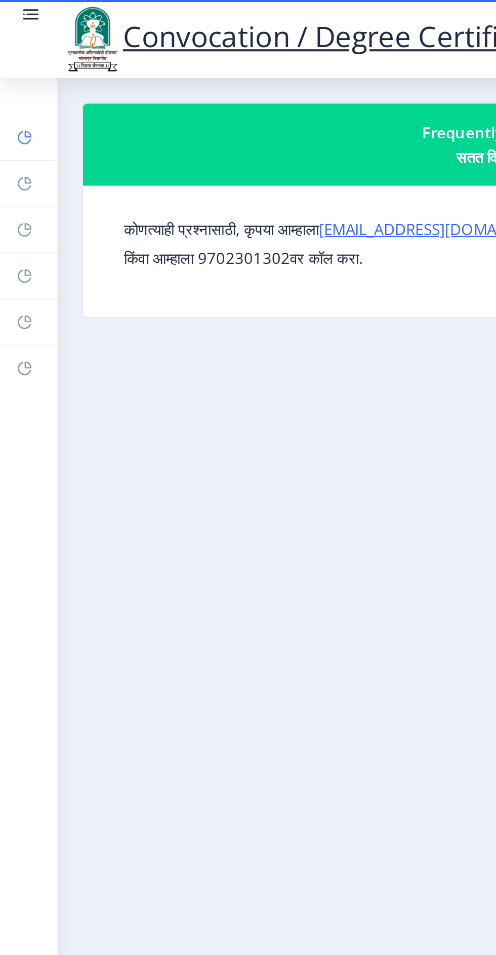
click at [12, 67] on icon at bounding box center [14, 66] width 4 height 4
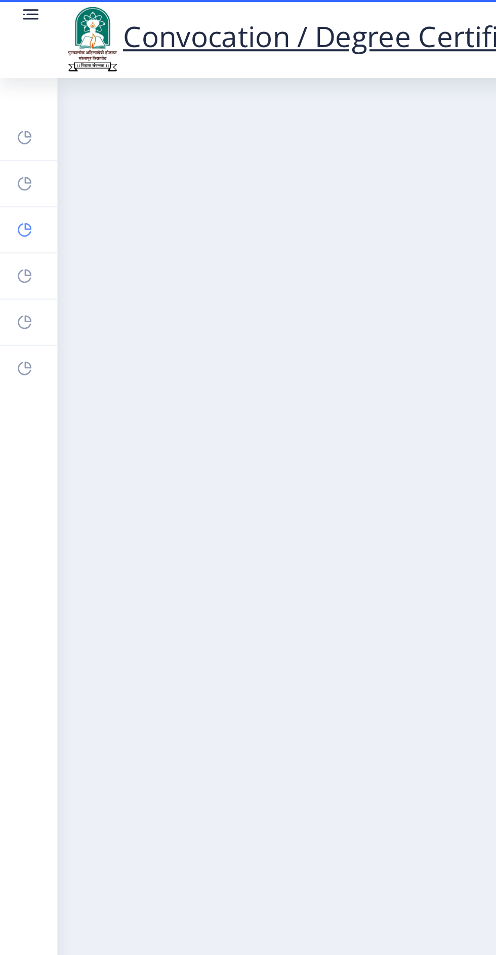
click at [17, 119] on link "Profile" at bounding box center [14, 113] width 28 height 22
select select
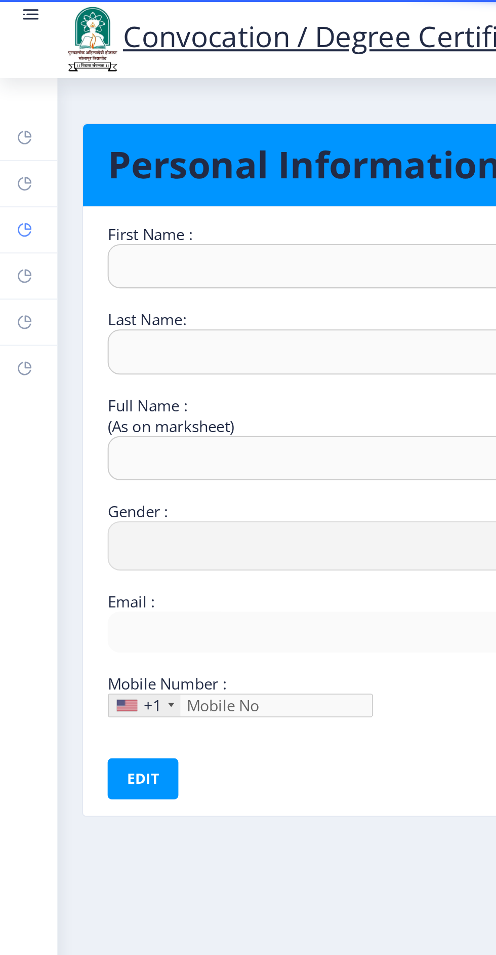
type input "Hanmant"
type input "Metkari"
type input "Metkari Hanmant Damu"
select select "[DEMOGRAPHIC_DATA]"
type input "[EMAIL_ADDRESS][DOMAIN_NAME]"
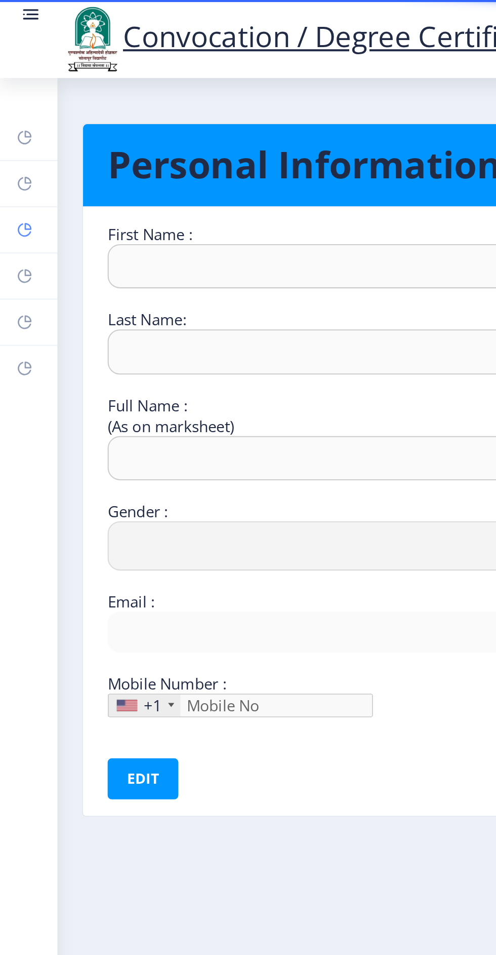
type input "9579340663"
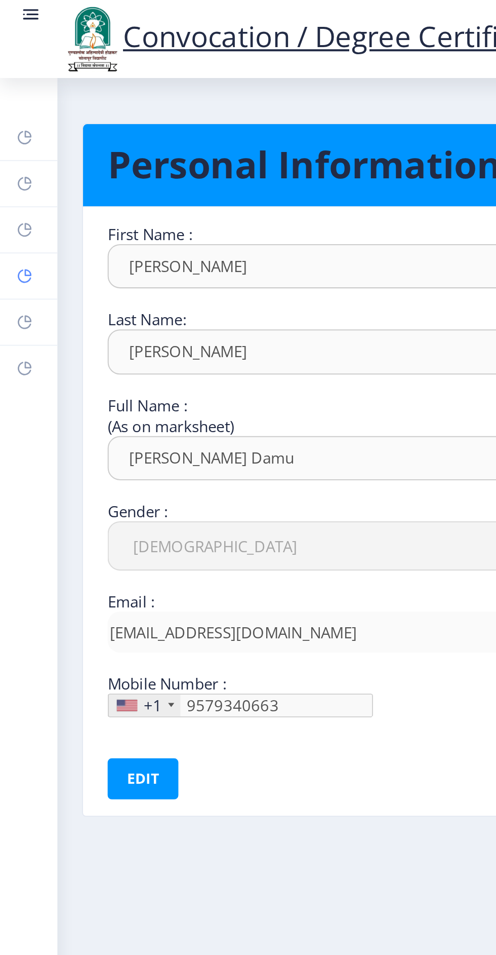
click at [18, 135] on link "Myapplication" at bounding box center [14, 136] width 28 height 22
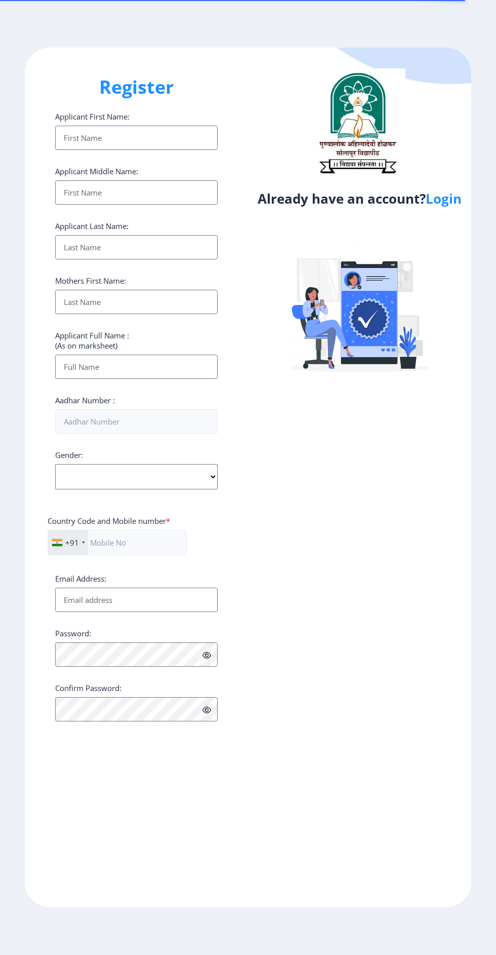
select select
click at [428, 198] on link "Login" at bounding box center [444, 198] width 36 height 18
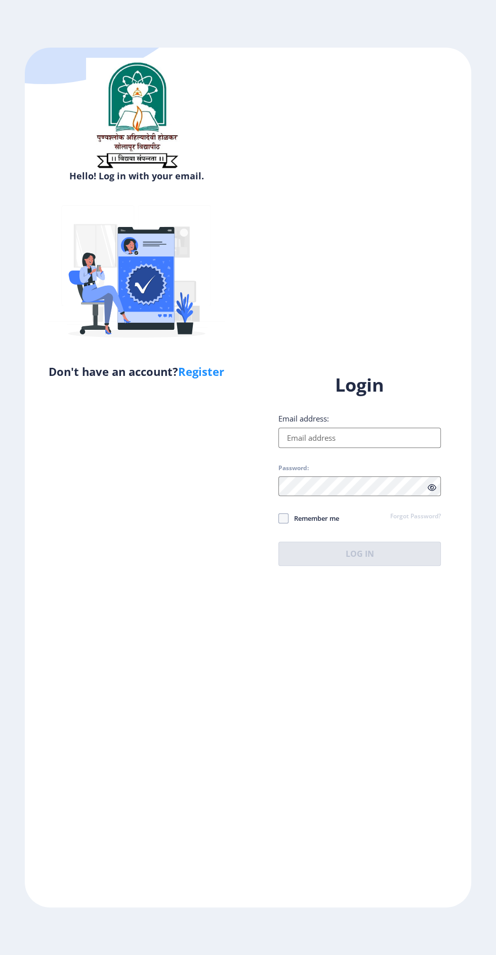
click at [382, 448] on input "Email address:" at bounding box center [360, 438] width 163 height 20
click at [379, 448] on input "Email address:" at bounding box center [360, 438] width 163 height 20
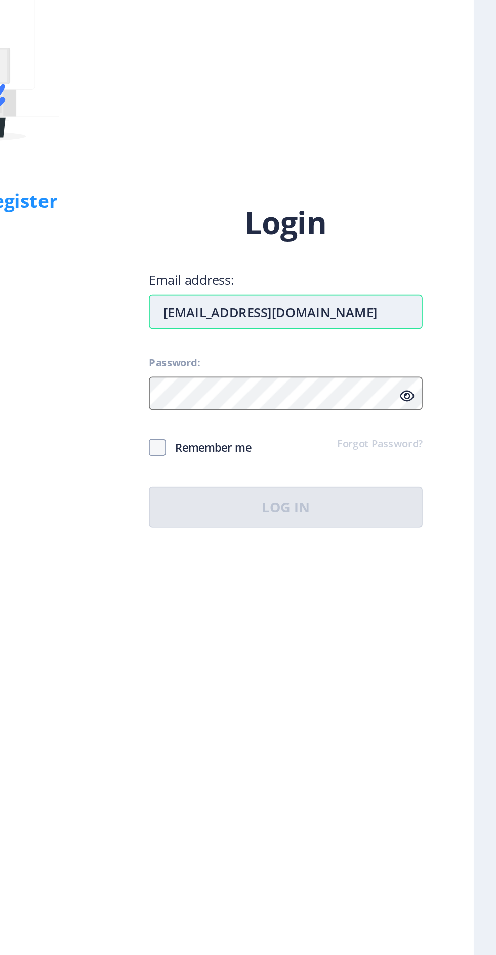
type input "[EMAIL_ADDRESS][DOMAIN_NAME]"
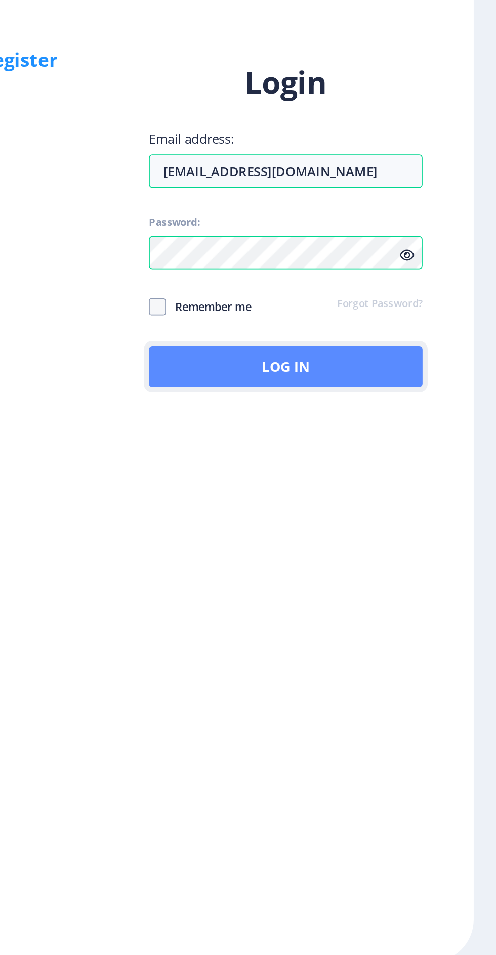
click at [390, 566] on button "Log In" at bounding box center [360, 554] width 163 height 24
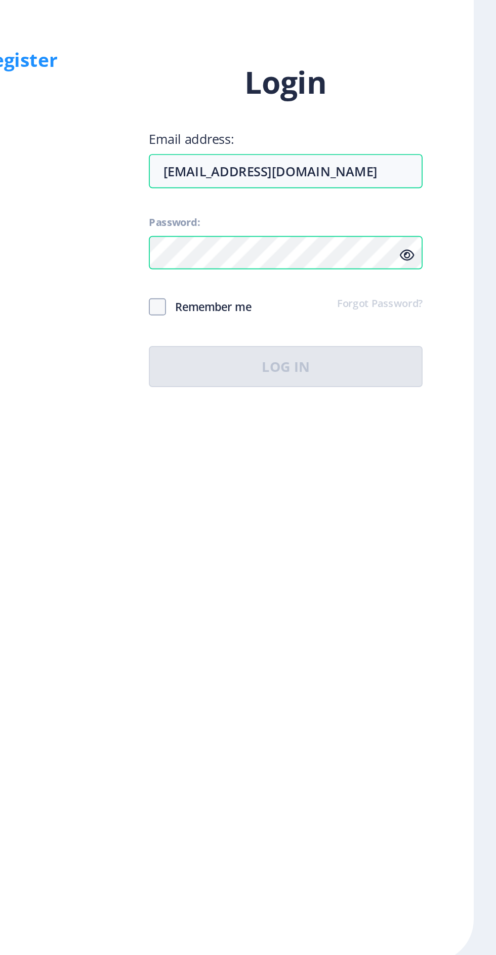
click at [357, 710] on div "Hello! Log in with your email. Don't have an account? Register Login Email addr…" at bounding box center [248, 478] width 447 height 860
click at [275, 598] on div "Login Email address: [EMAIL_ADDRESS][DOMAIN_NAME] Password: Remember me Forgot …" at bounding box center [359, 478] width 223 height 240
click at [288, 523] on span at bounding box center [284, 518] width 10 height 10
click at [279, 519] on input "Remember me" at bounding box center [279, 518] width 1 height 1
checkbox input "true"
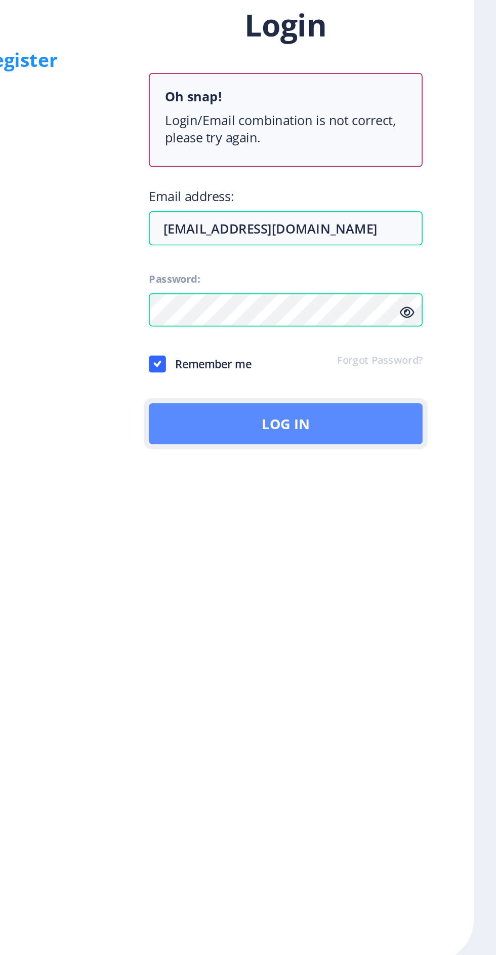
click at [370, 600] on button "Log In" at bounding box center [360, 588] width 163 height 24
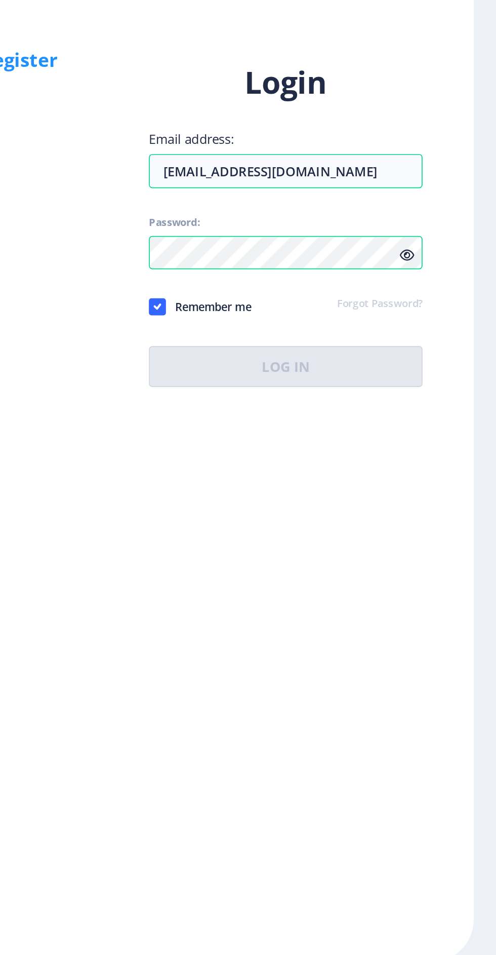
click at [300, 643] on div "Hello! Log in with your email. Don't have an account? Register Login Email addr…" at bounding box center [248, 478] width 447 height 860
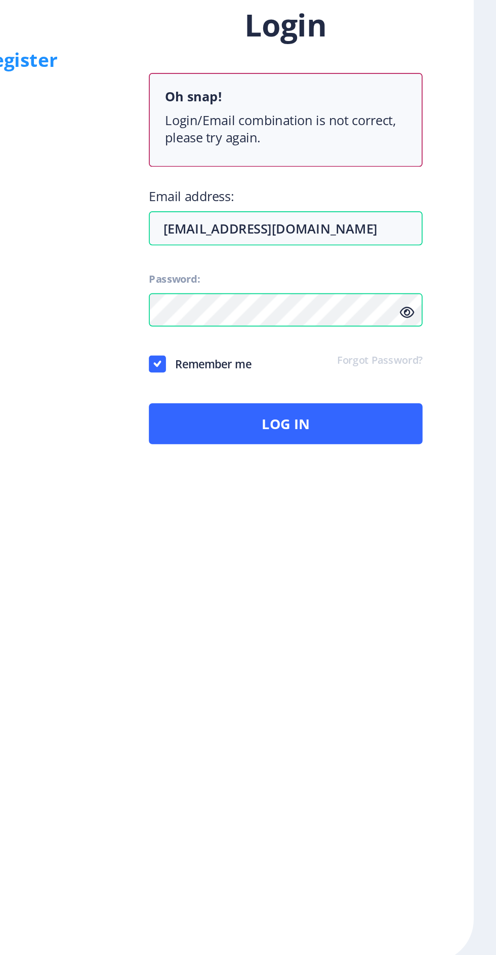
click at [429, 525] on icon at bounding box center [432, 522] width 9 height 8
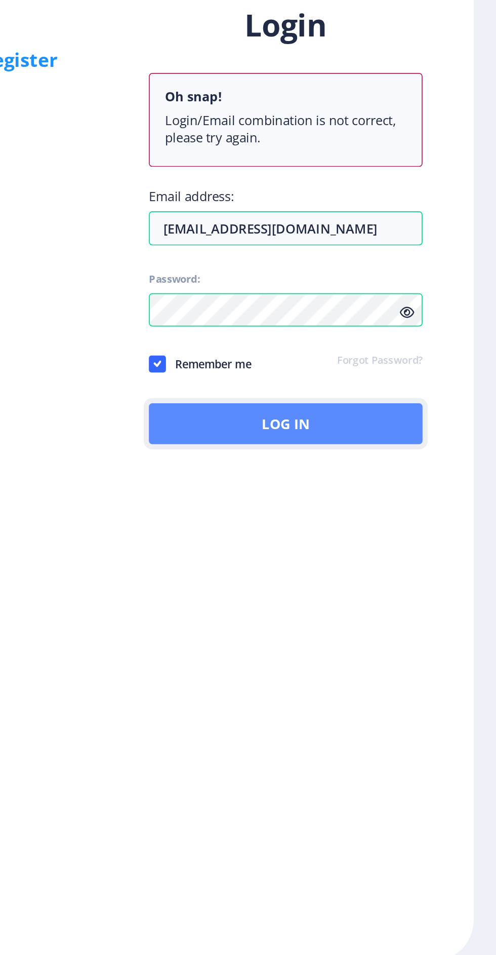
click at [374, 600] on button "Log In" at bounding box center [360, 588] width 163 height 24
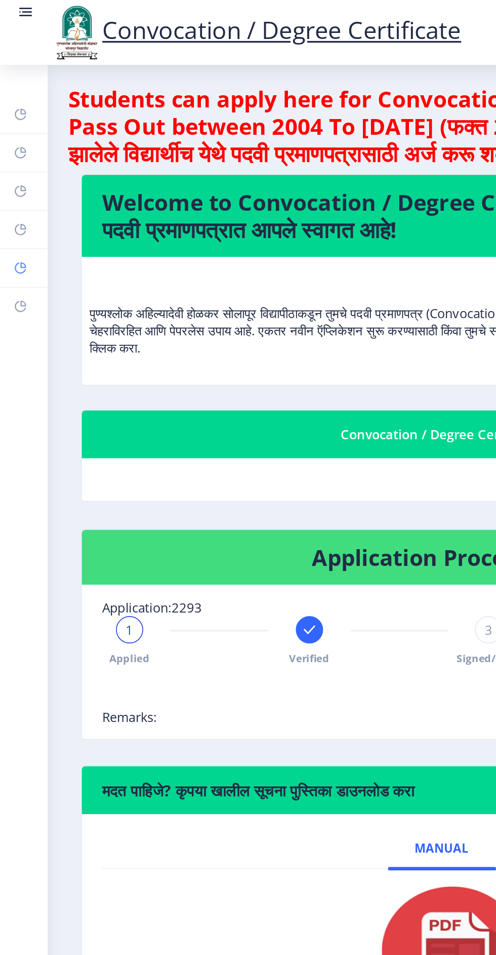
click at [9, 156] on rect at bounding box center [12, 159] width 8 height 8
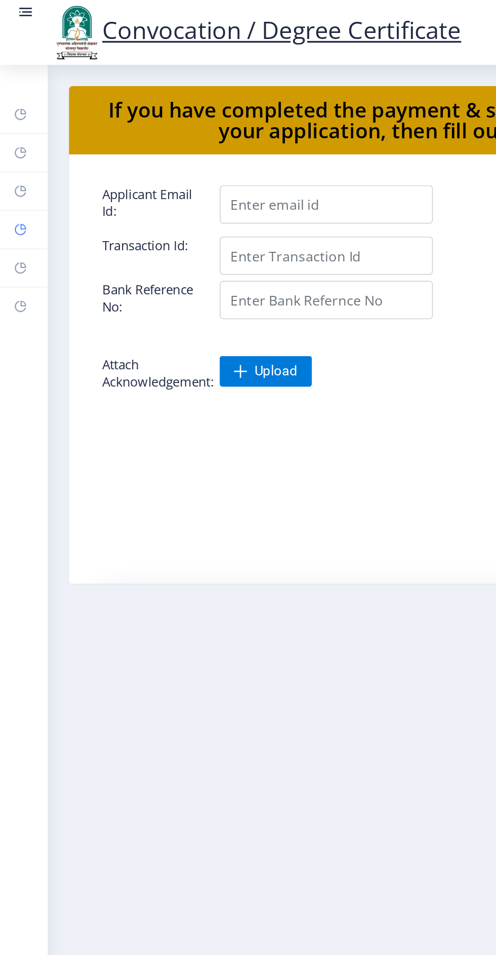
click at [14, 134] on rect at bounding box center [12, 136] width 8 height 8
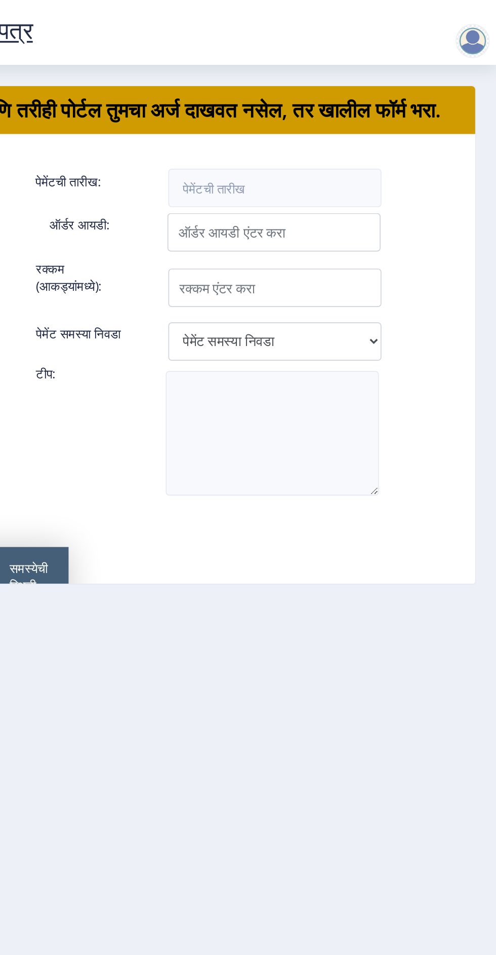
scroll to position [0, 224]
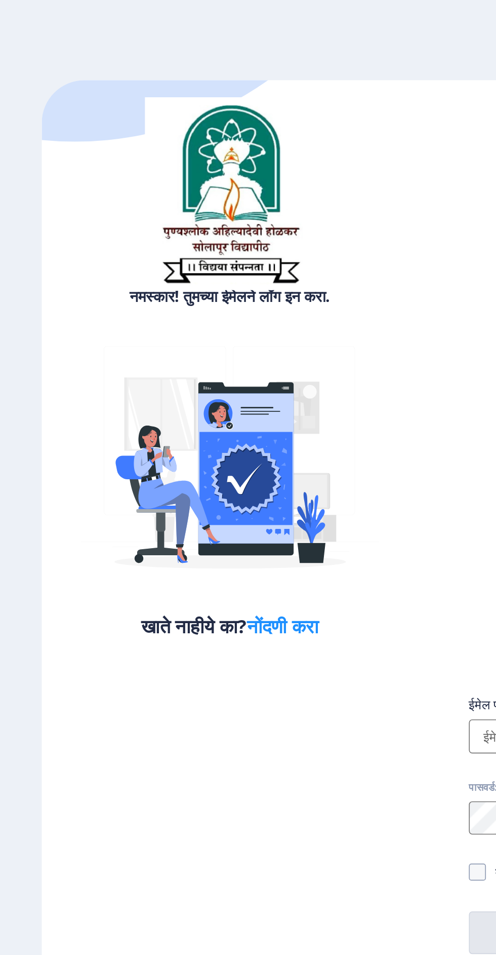
select select
